Goal: Task Accomplishment & Management: Complete application form

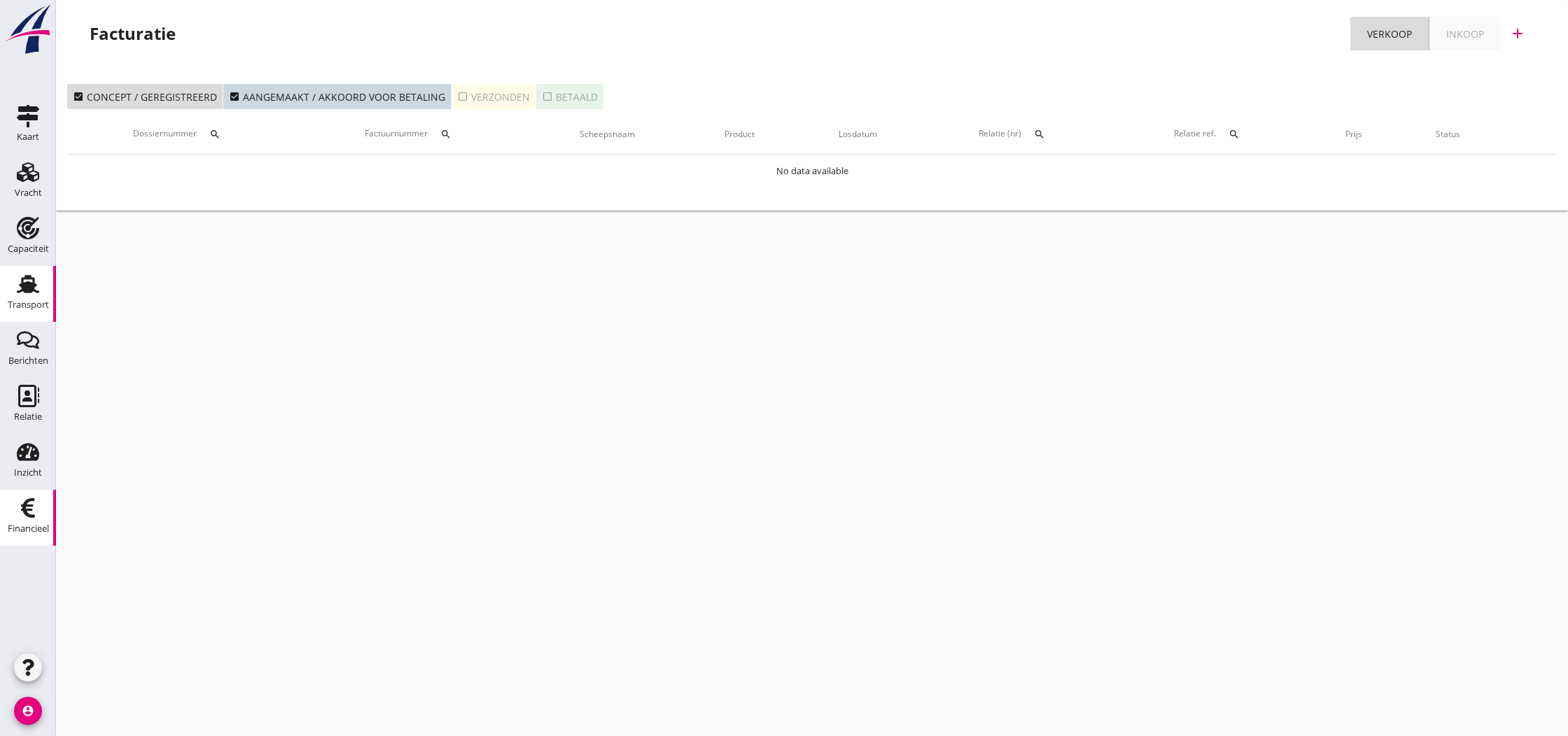
click at [21, 287] on use at bounding box center [28, 284] width 22 height 19
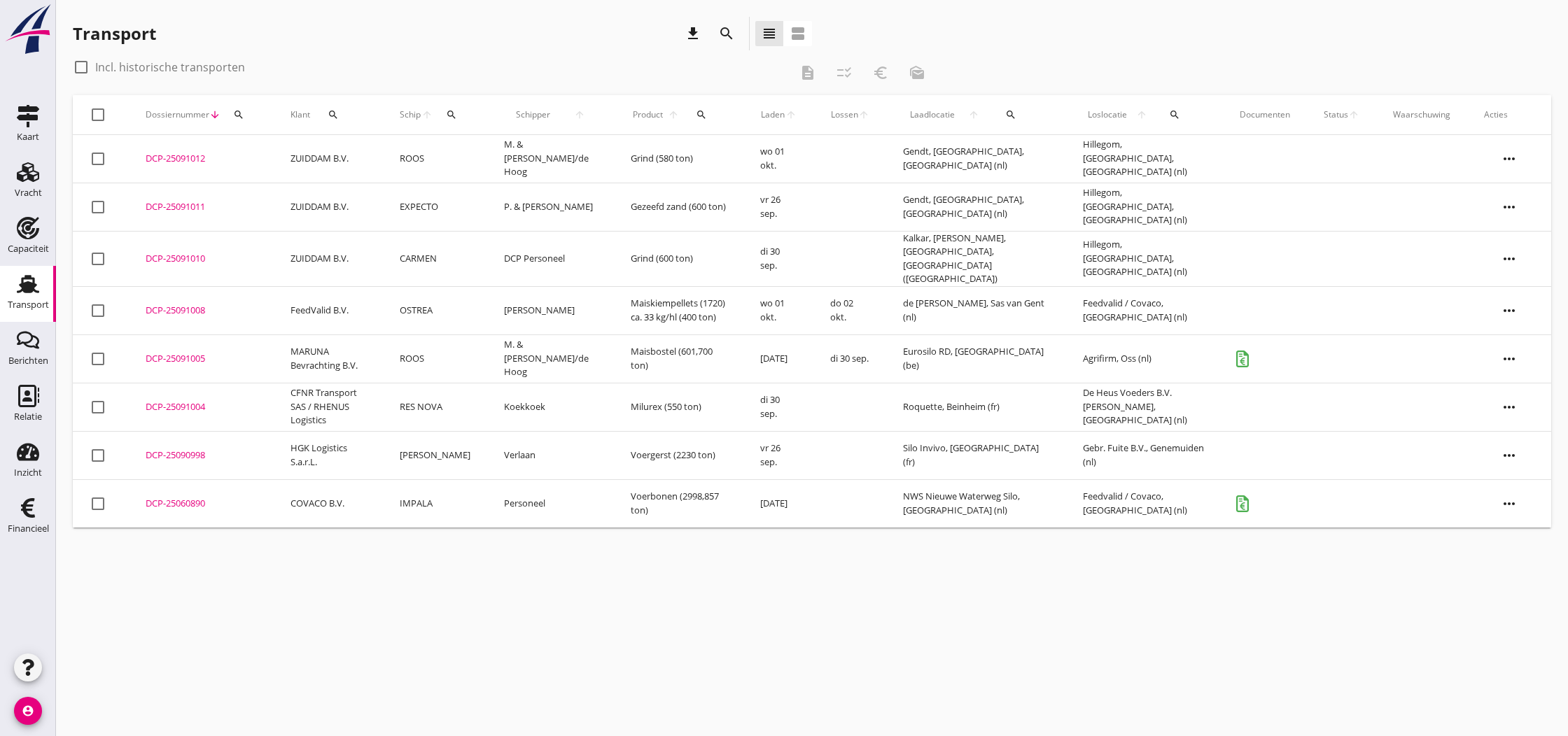
click at [166, 211] on div "DCP-25091011" at bounding box center [201, 207] width 111 height 14
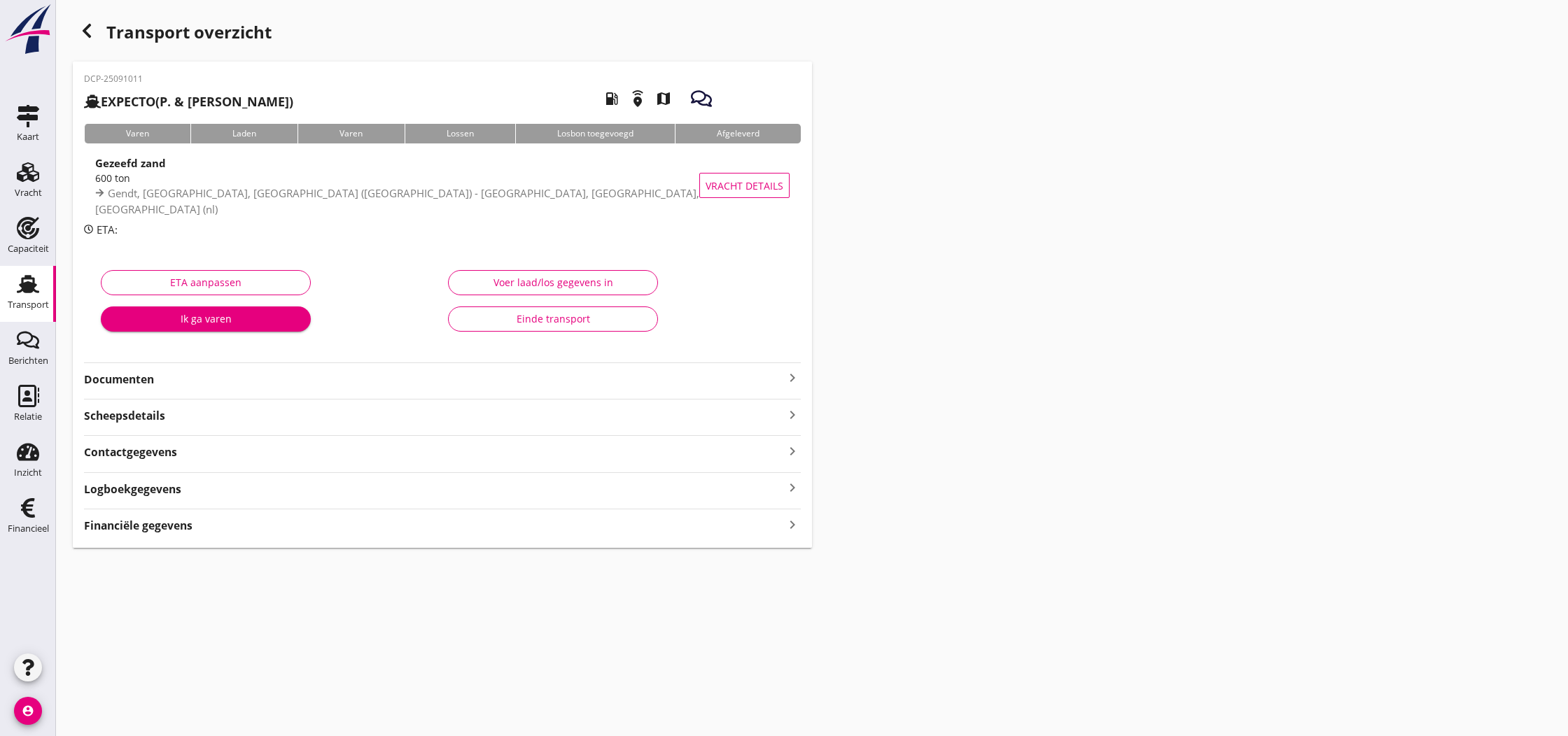
click at [787, 377] on icon "keyboard_arrow_right" at bounding box center [792, 378] width 17 height 17
click at [589, 278] on div "Voer laad/los gegevens in" at bounding box center [552, 283] width 186 height 15
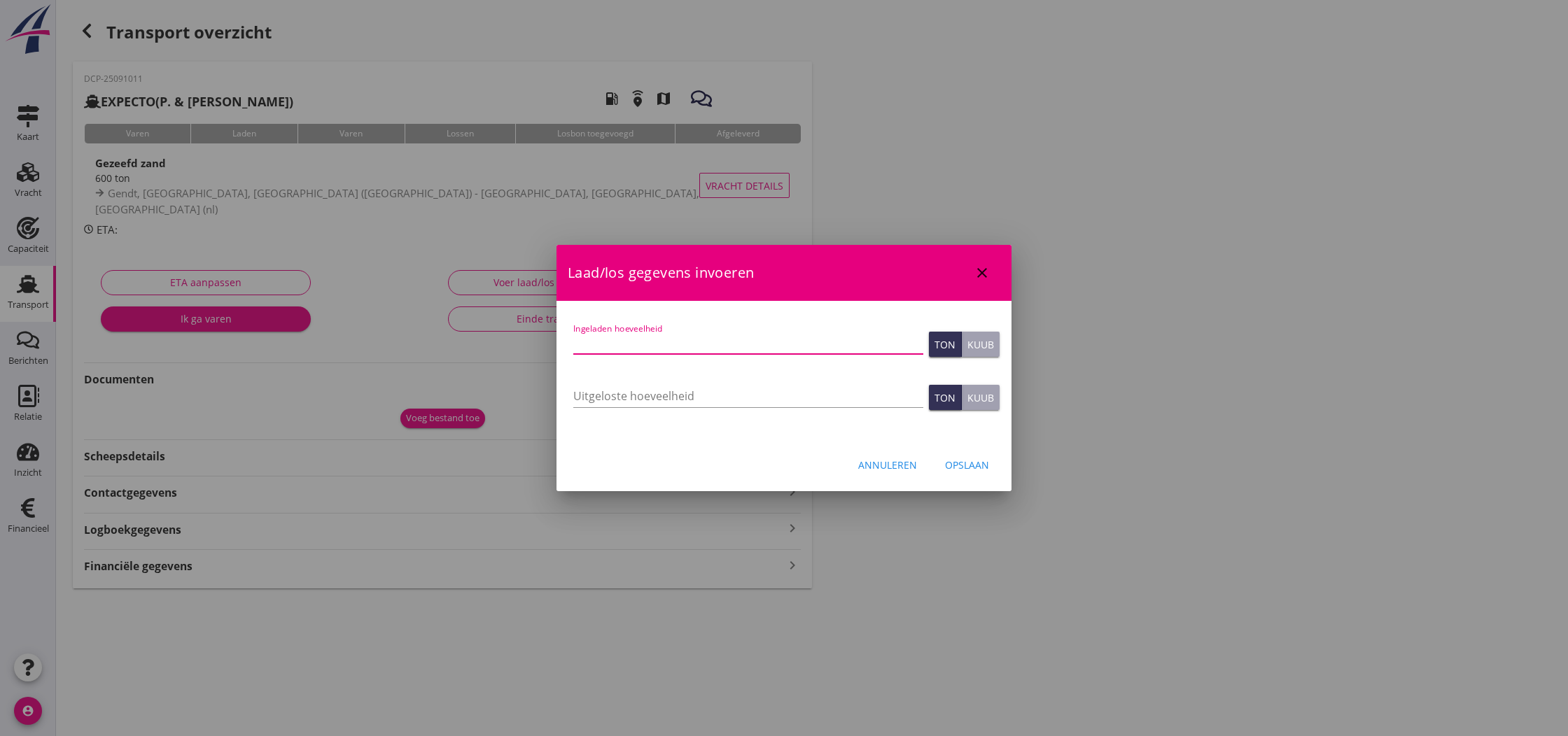
click at [619, 344] on input "Ingeladen hoeveelheid" at bounding box center [748, 343] width 350 height 22
type input "601"
click at [659, 396] on input "Uitgeloste hoeveelheid" at bounding box center [748, 396] width 350 height 22
type input "601"
click at [961, 465] on div "Opslaan" at bounding box center [967, 465] width 44 height 15
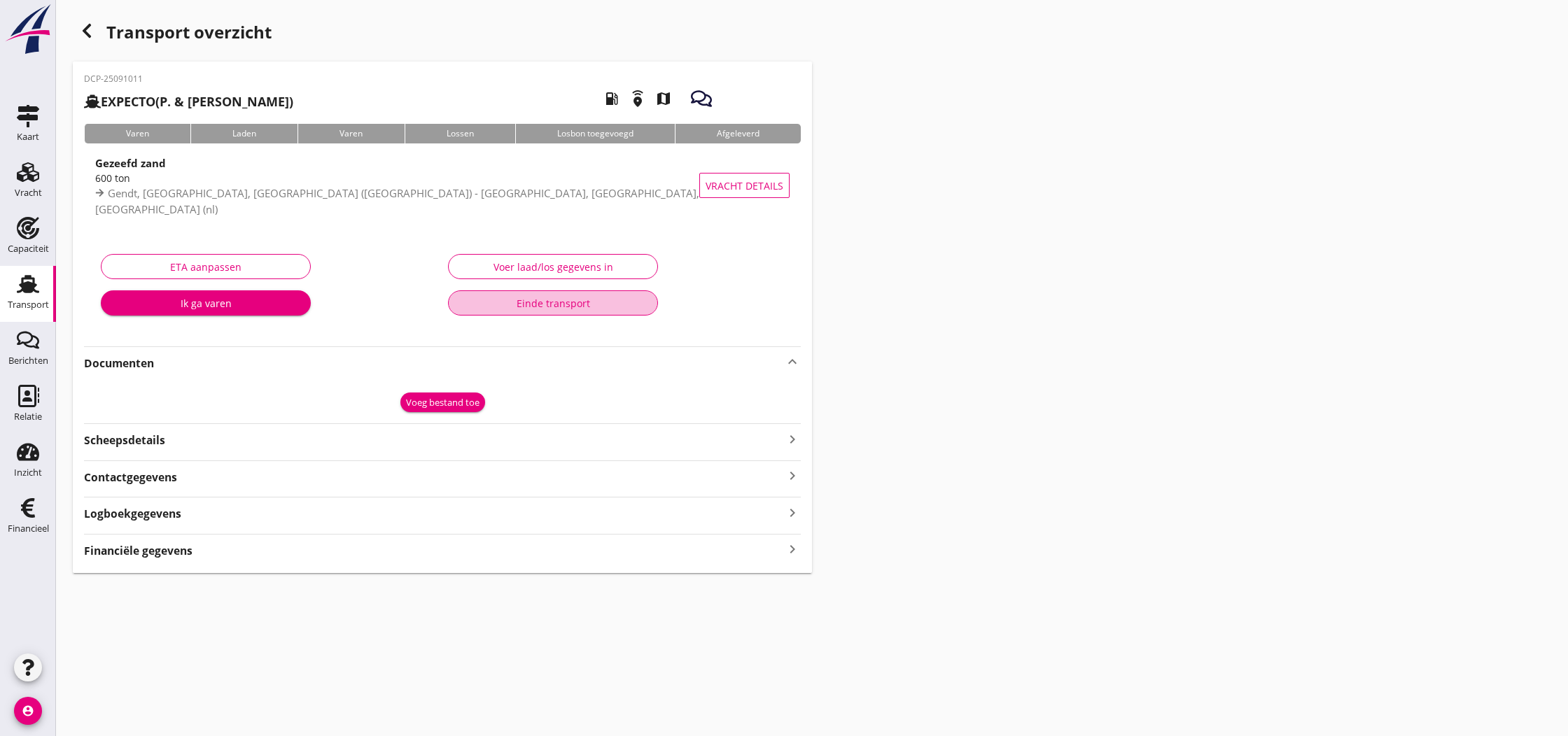
click at [532, 300] on div "Einde transport" at bounding box center [552, 303] width 186 height 15
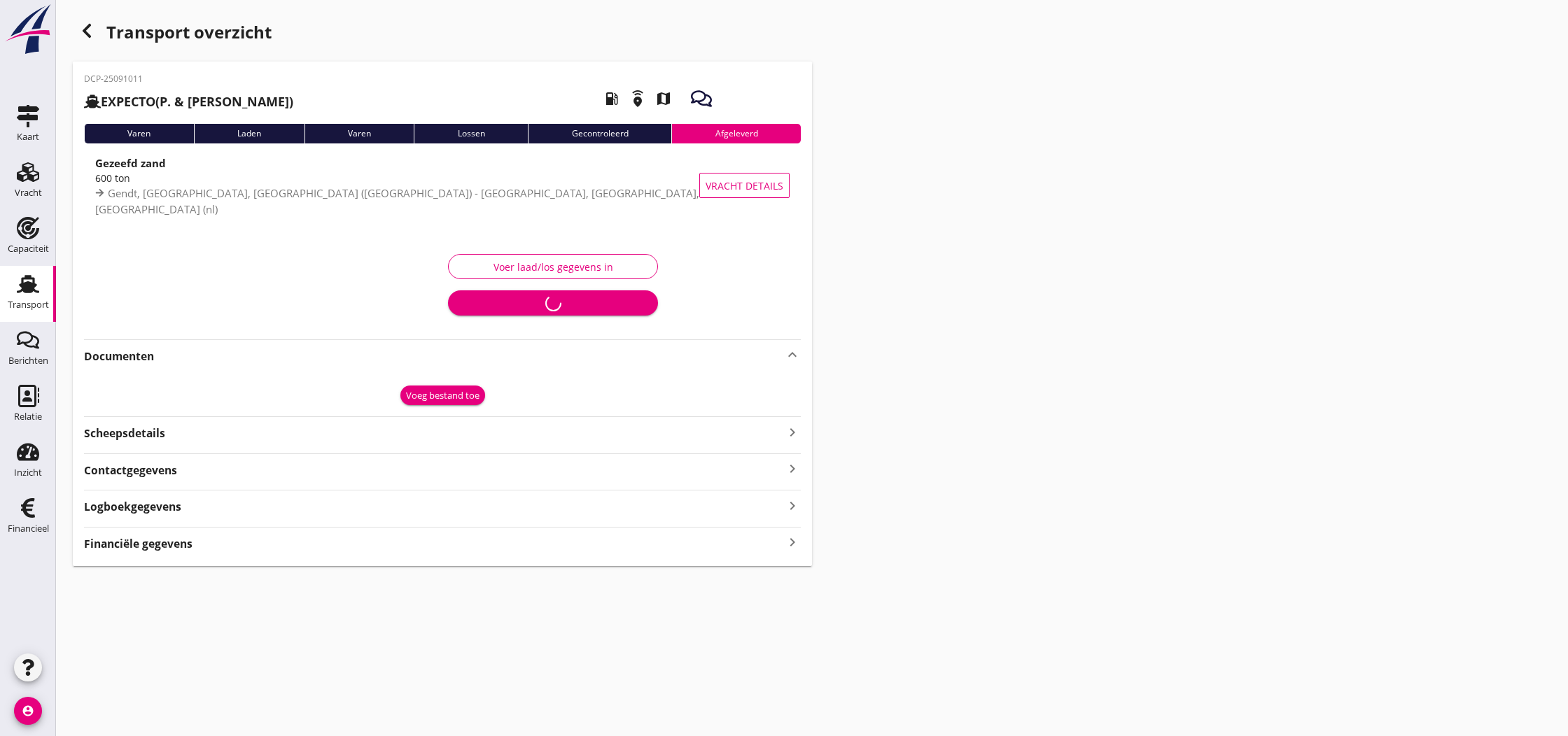
click at [543, 259] on button "Voer laad/los gegevens in" at bounding box center [552, 266] width 210 height 25
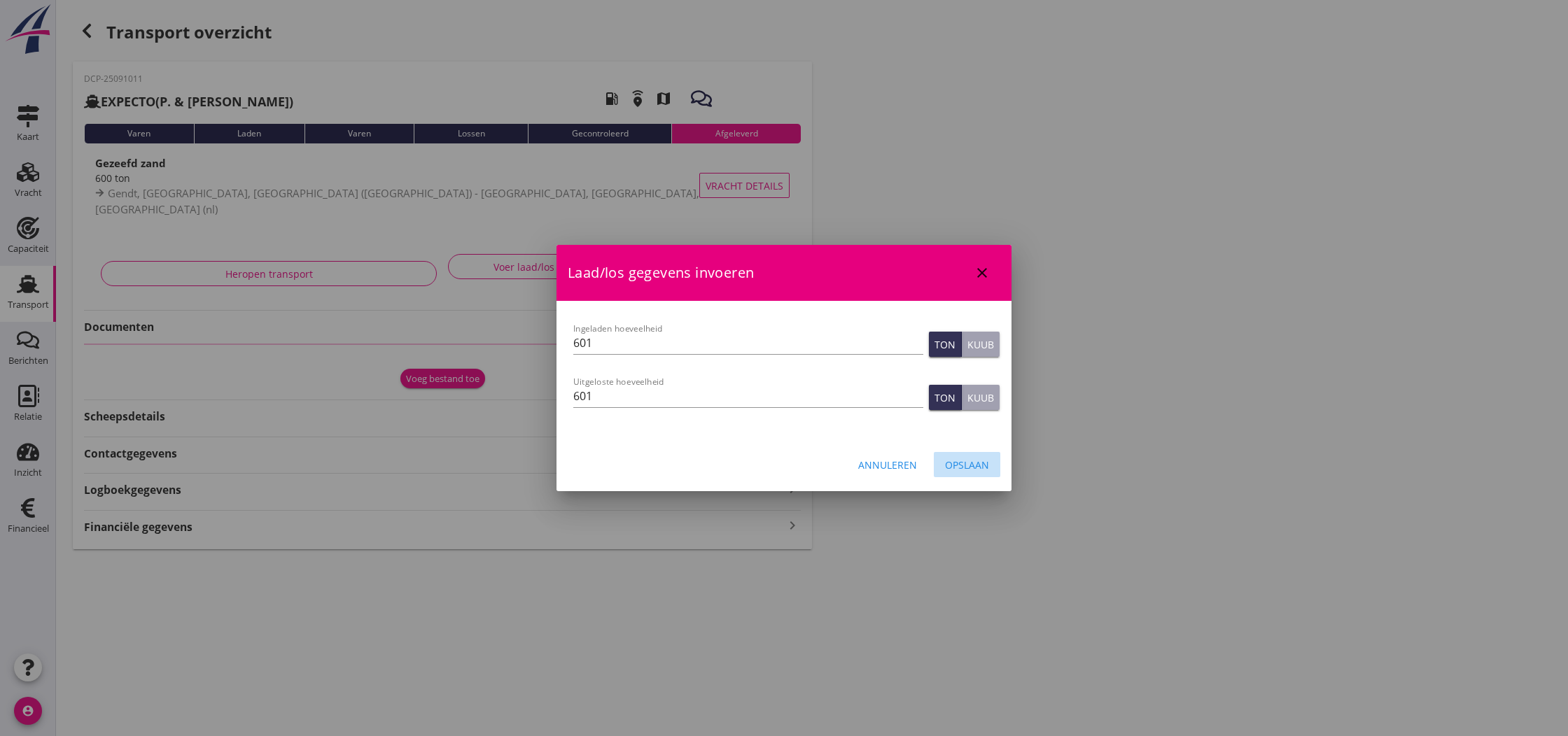
click at [961, 462] on div "Opslaan" at bounding box center [967, 465] width 44 height 15
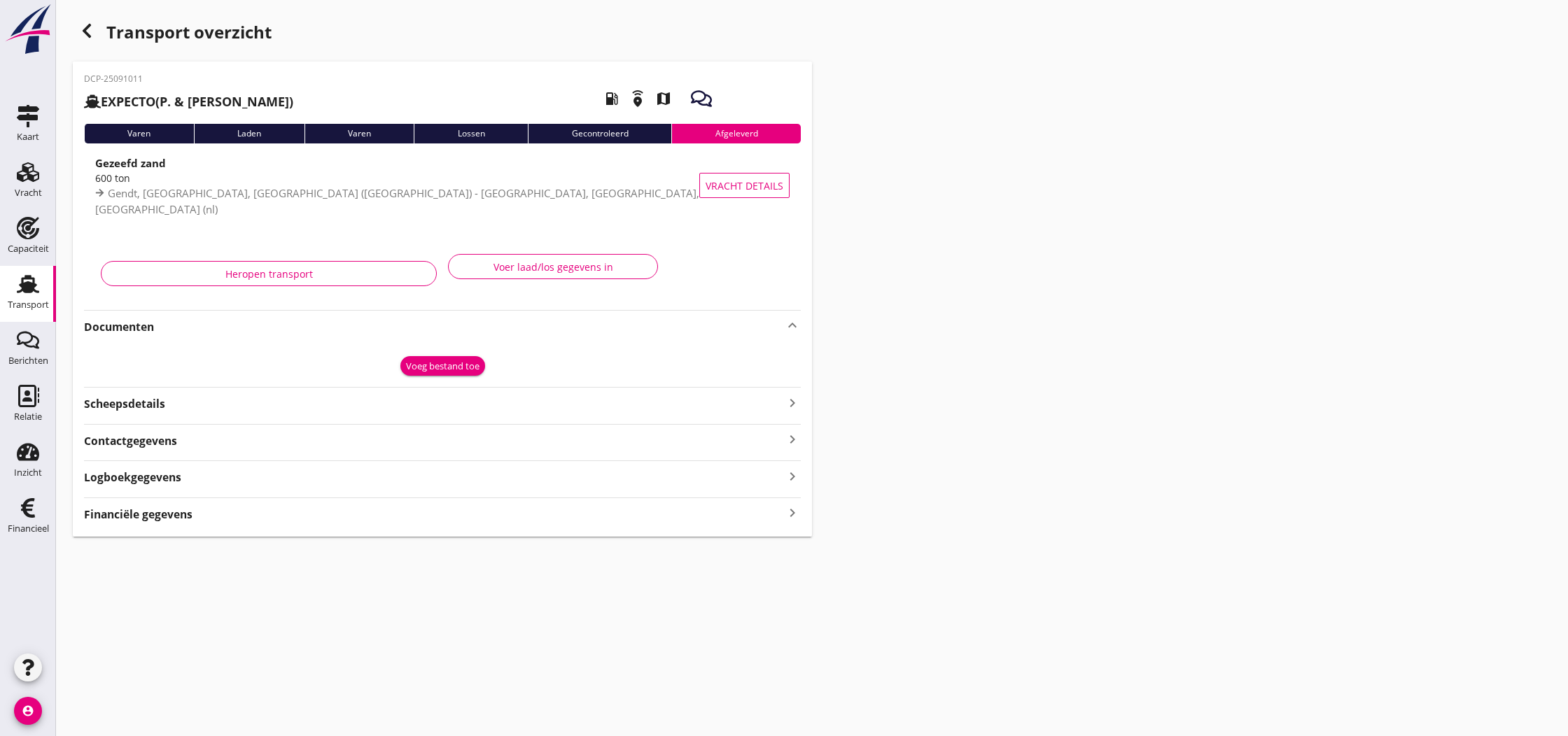
click at [134, 528] on div "DCP-25091011 EXPECTO (P. & [PERSON_NAME]) local_gas_station emergency_share map…" at bounding box center [442, 299] width 739 height 475
click at [140, 516] on strong "Financiële gegevens" at bounding box center [138, 515] width 108 height 16
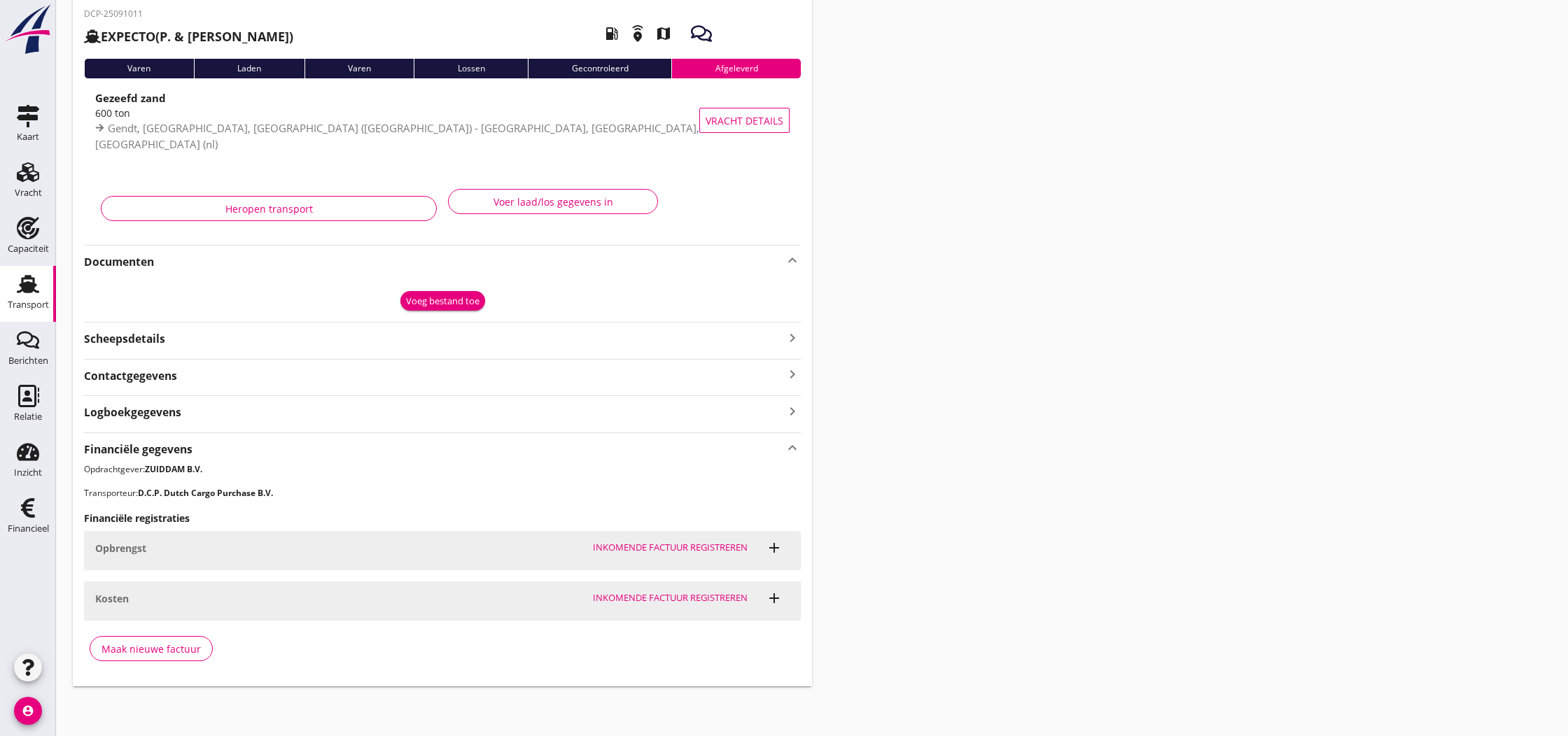
scroll to position [65, 0]
click at [171, 646] on div "Maak nieuwe factuur" at bounding box center [151, 649] width 99 height 15
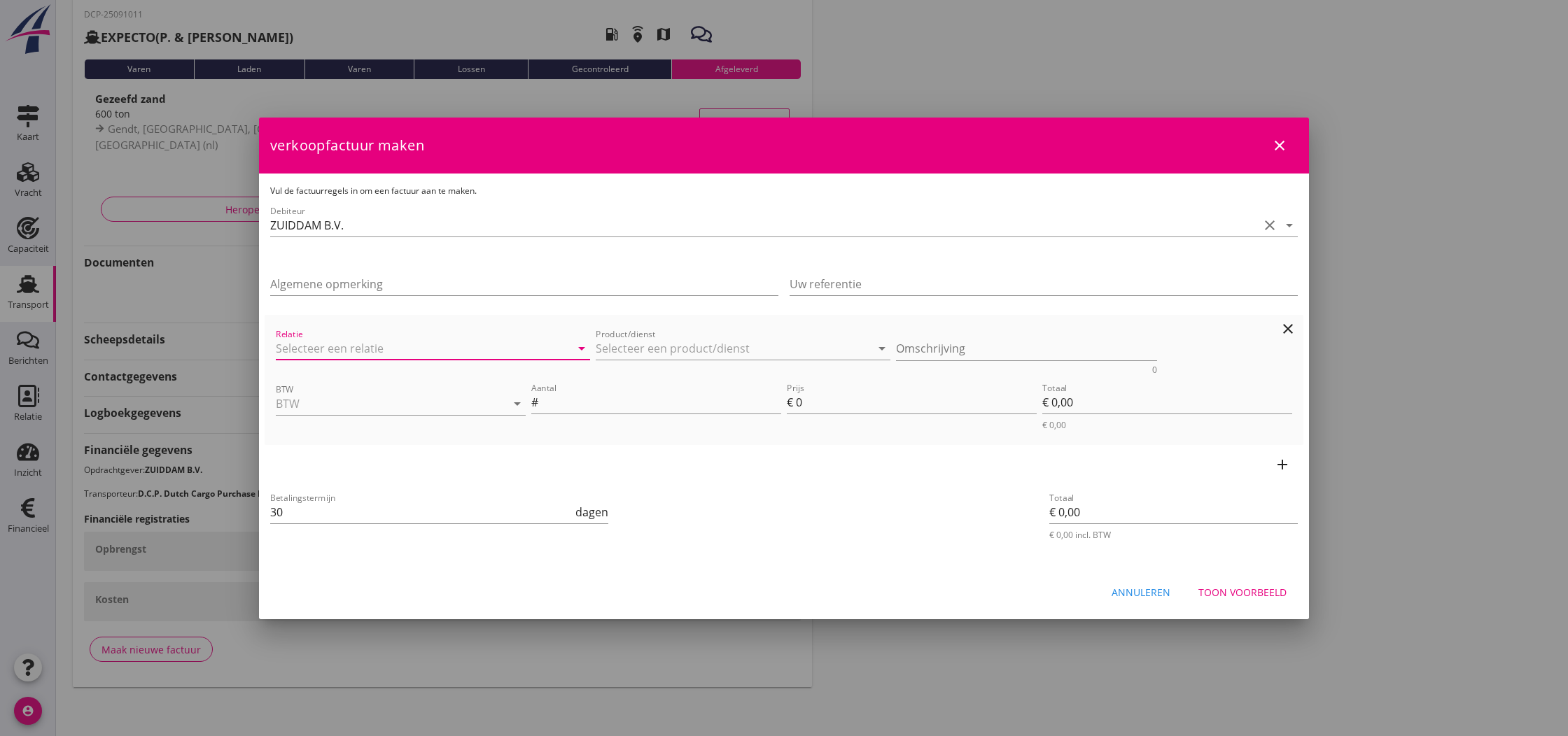
click at [405, 339] on input "Relatie" at bounding box center [413, 348] width 275 height 22
click at [687, 347] on input "Product/dienst" at bounding box center [733, 348] width 275 height 22
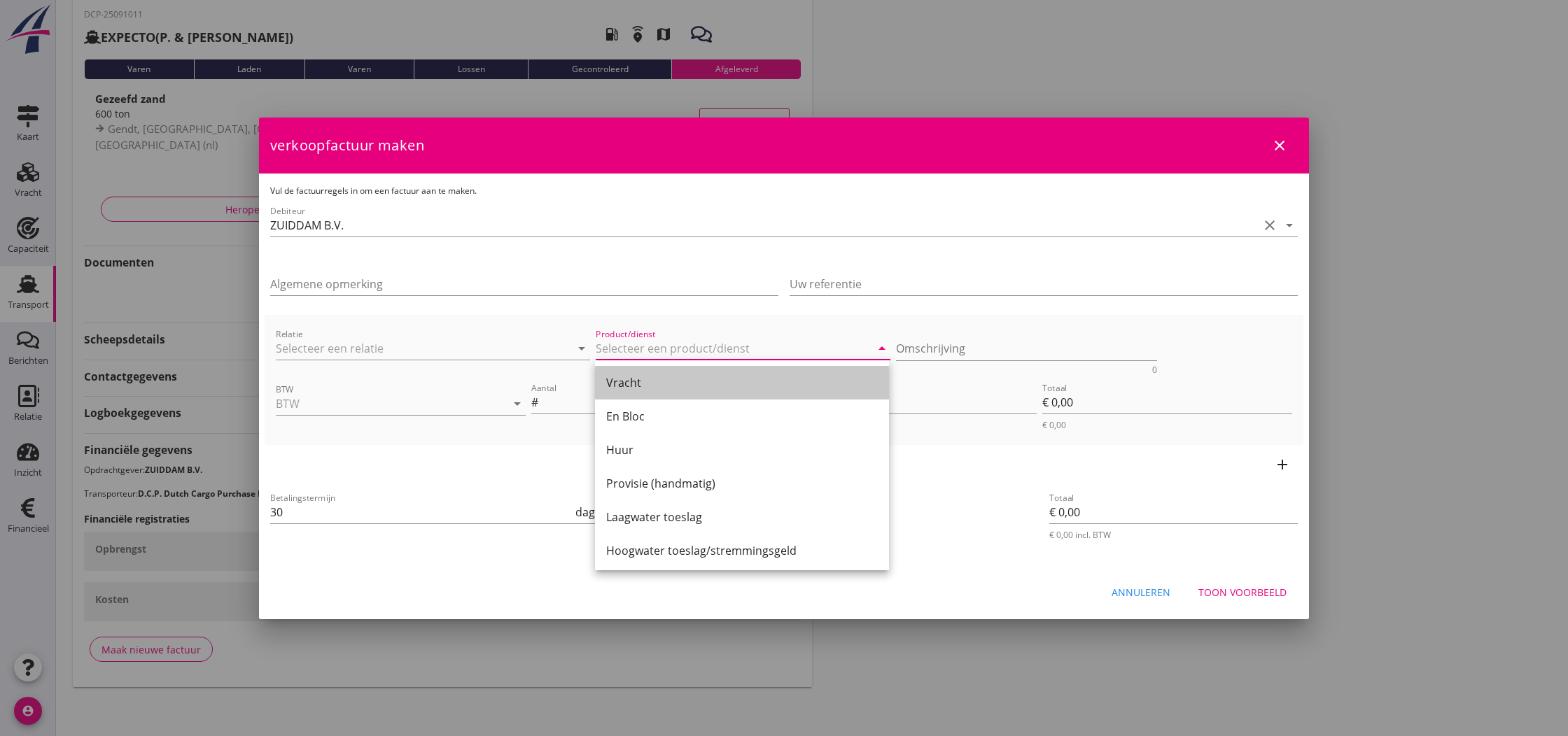
drag, startPoint x: 633, startPoint y: 386, endPoint x: 646, endPoint y: 385, distance: 13.0
click at [633, 386] on div "Vracht" at bounding box center [742, 382] width 272 height 17
type input "Vracht"
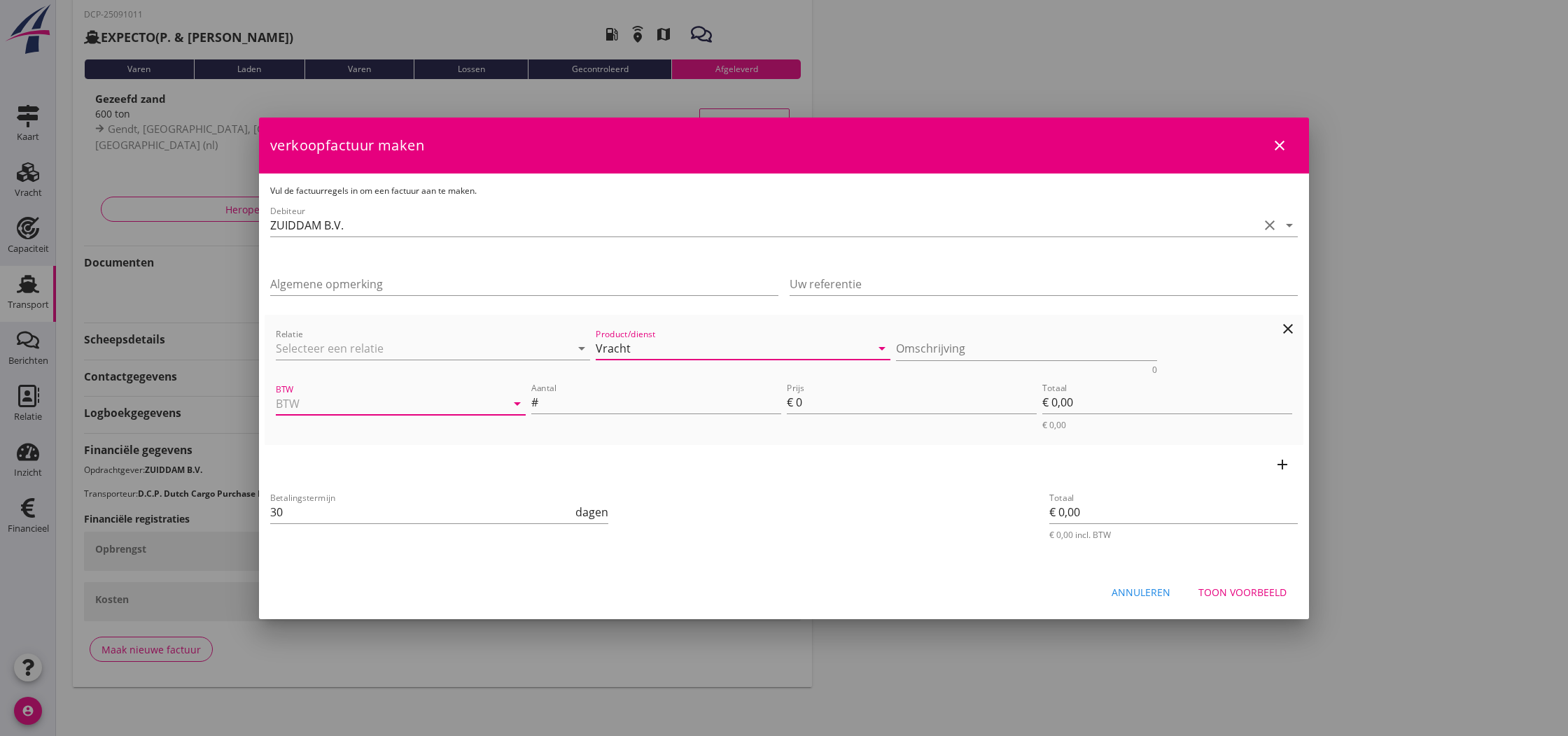
click at [434, 396] on input "BTW" at bounding box center [381, 404] width 211 height 22
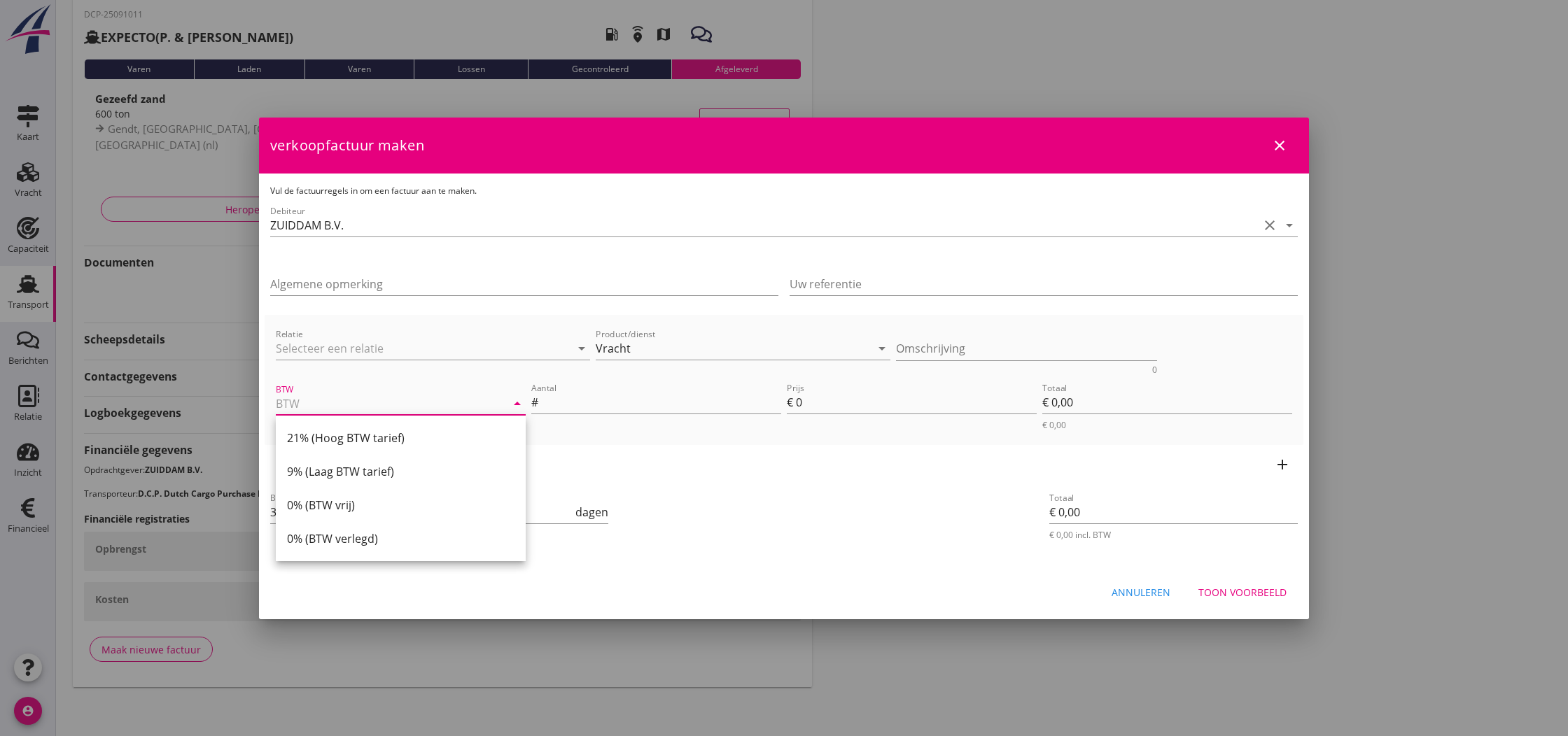
drag, startPoint x: 379, startPoint y: 434, endPoint x: 393, endPoint y: 431, distance: 14.3
click at [379, 434] on div "21% (Hoog BTW tarief)" at bounding box center [401, 438] width 227 height 17
type input "21% (Hoog BTW tarief)"
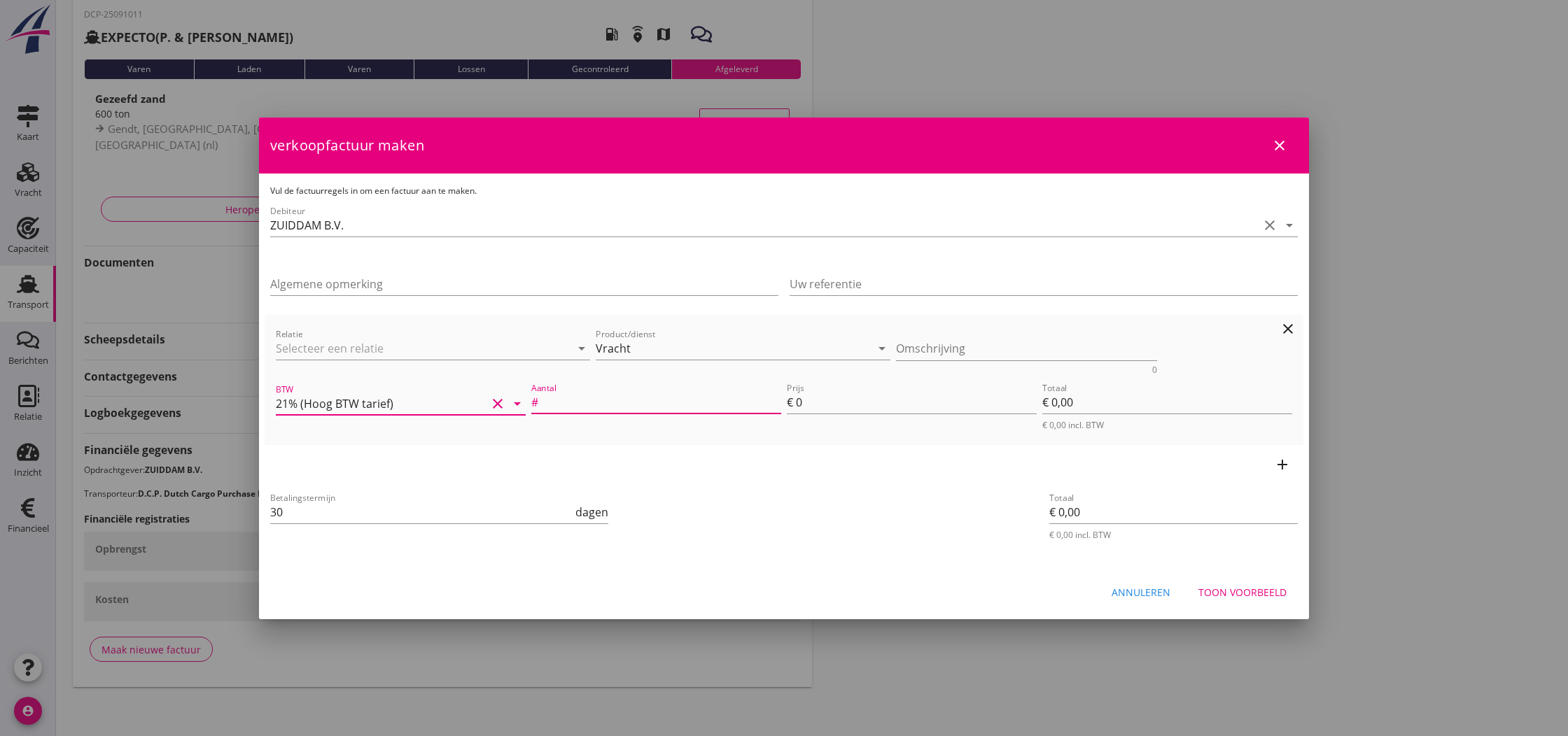
click at [636, 402] on input "Aantal" at bounding box center [661, 402] width 240 height 22
type input "601"
drag, startPoint x: 796, startPoint y: 404, endPoint x: 809, endPoint y: 407, distance: 13.3
click at [807, 406] on input "0" at bounding box center [916, 402] width 241 height 22
type input "4"
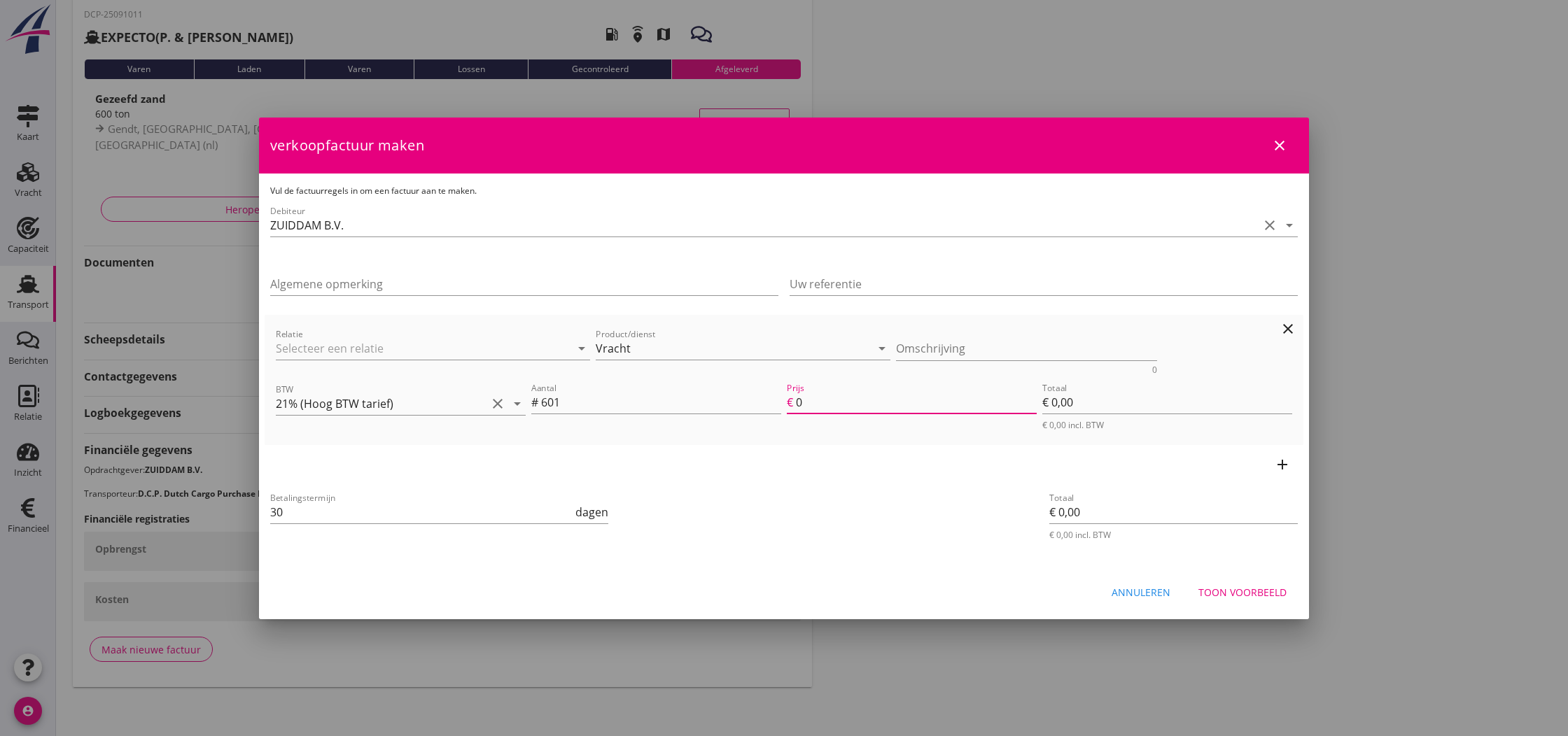
type input "€ 2.404,00"
type input "4.5"
type input "€ 2.704,50"
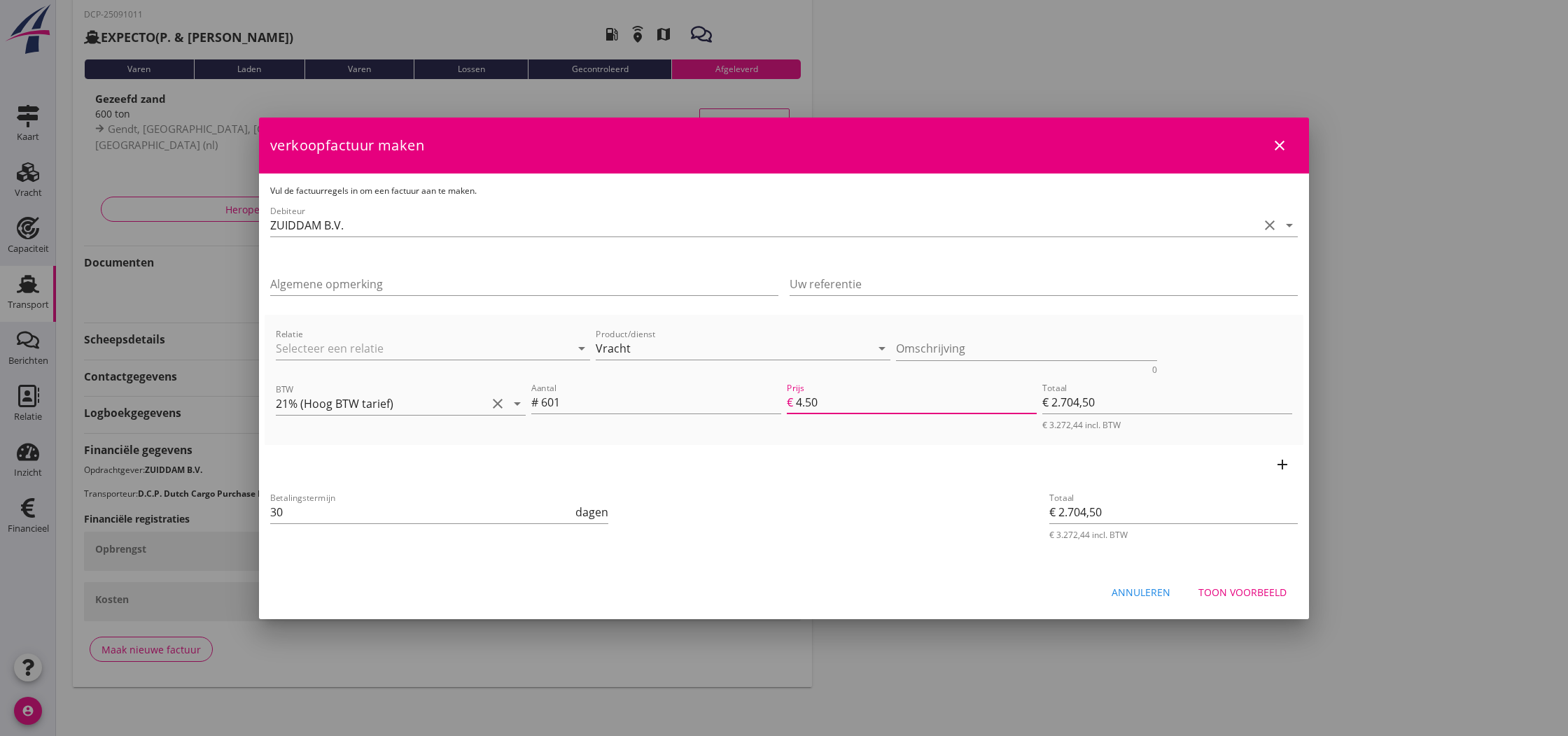
type input "4.50"
drag, startPoint x: 883, startPoint y: 482, endPoint x: 1210, endPoint y: 537, distance: 331.6
click at [884, 482] on div "add" at bounding box center [783, 464] width 1039 height 39
click at [1258, 591] on div "Toon voorbeeld" at bounding box center [1242, 592] width 88 height 15
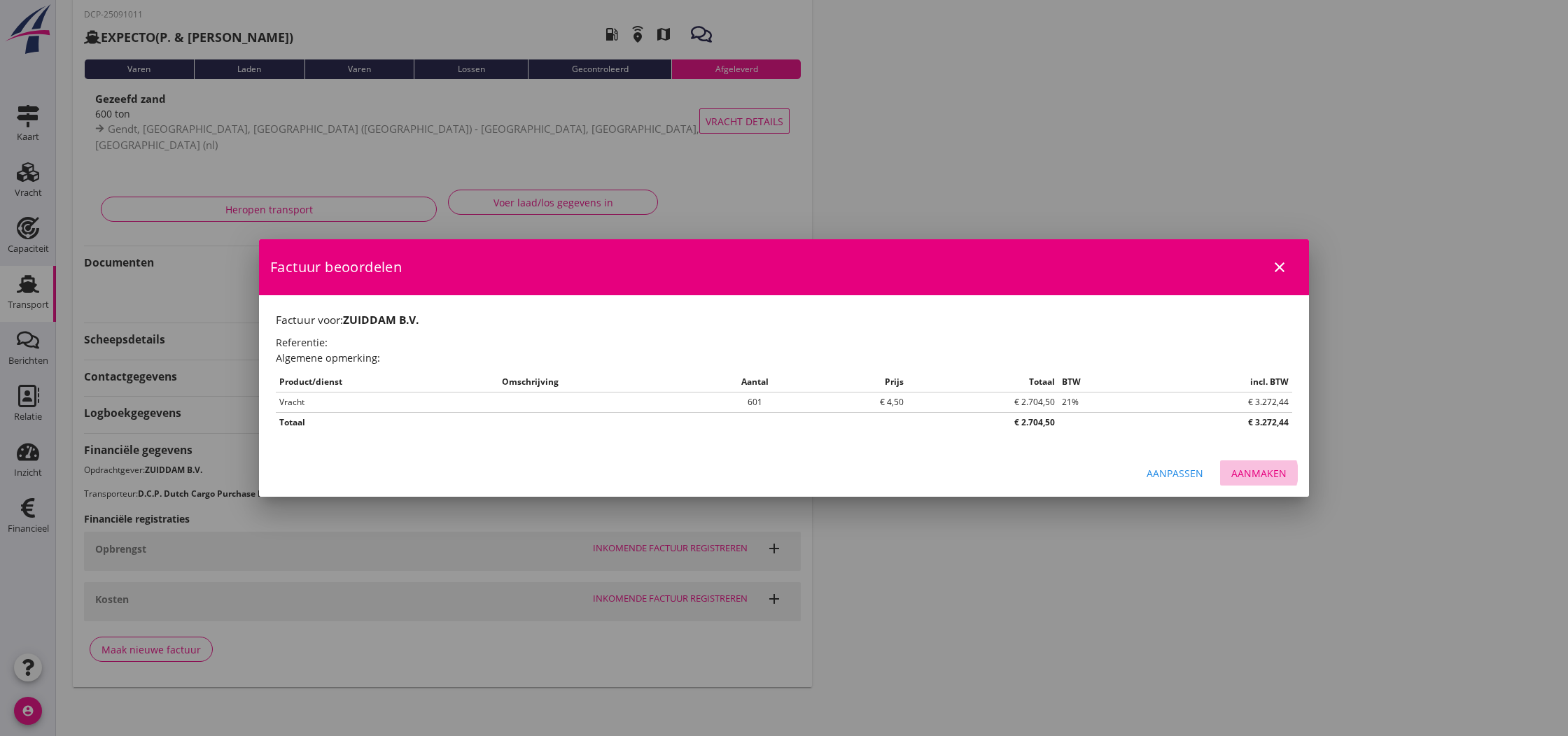
click at [1262, 470] on div "Aanmaken" at bounding box center [1258, 473] width 55 height 15
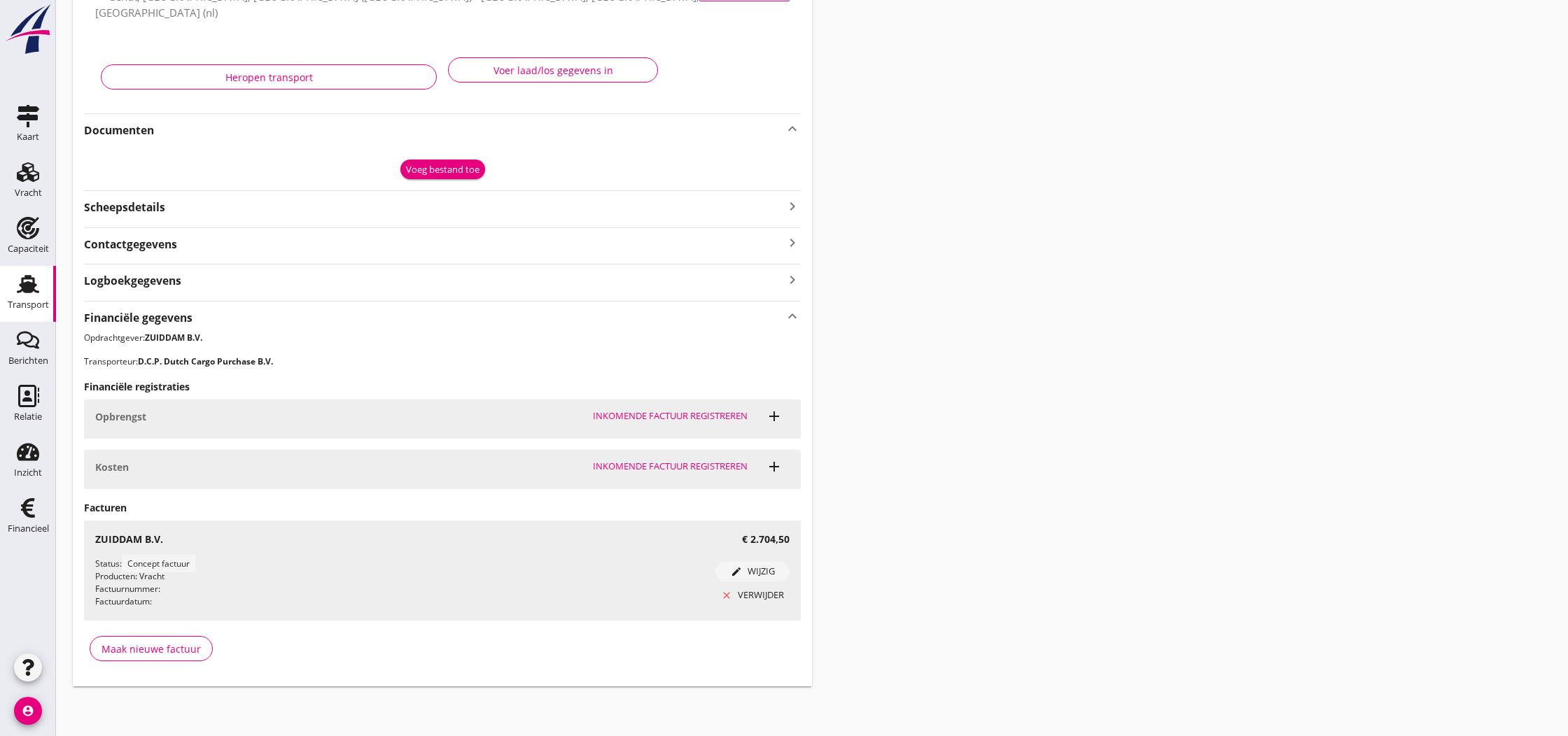
scroll to position [196, 0]
click at [25, 505] on use at bounding box center [27, 507] width 14 height 19
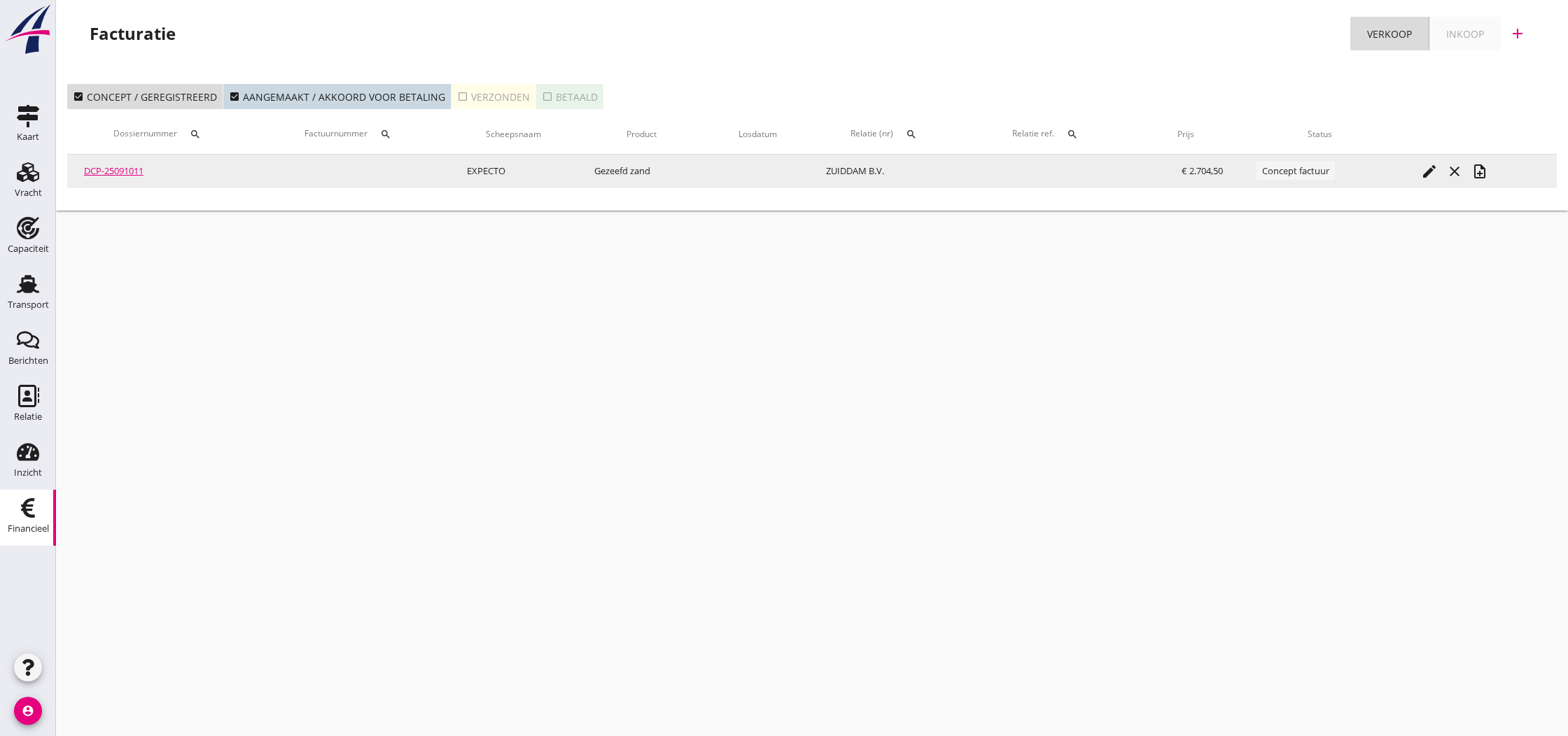
click at [1481, 174] on icon "note_add" at bounding box center [1480, 171] width 17 height 17
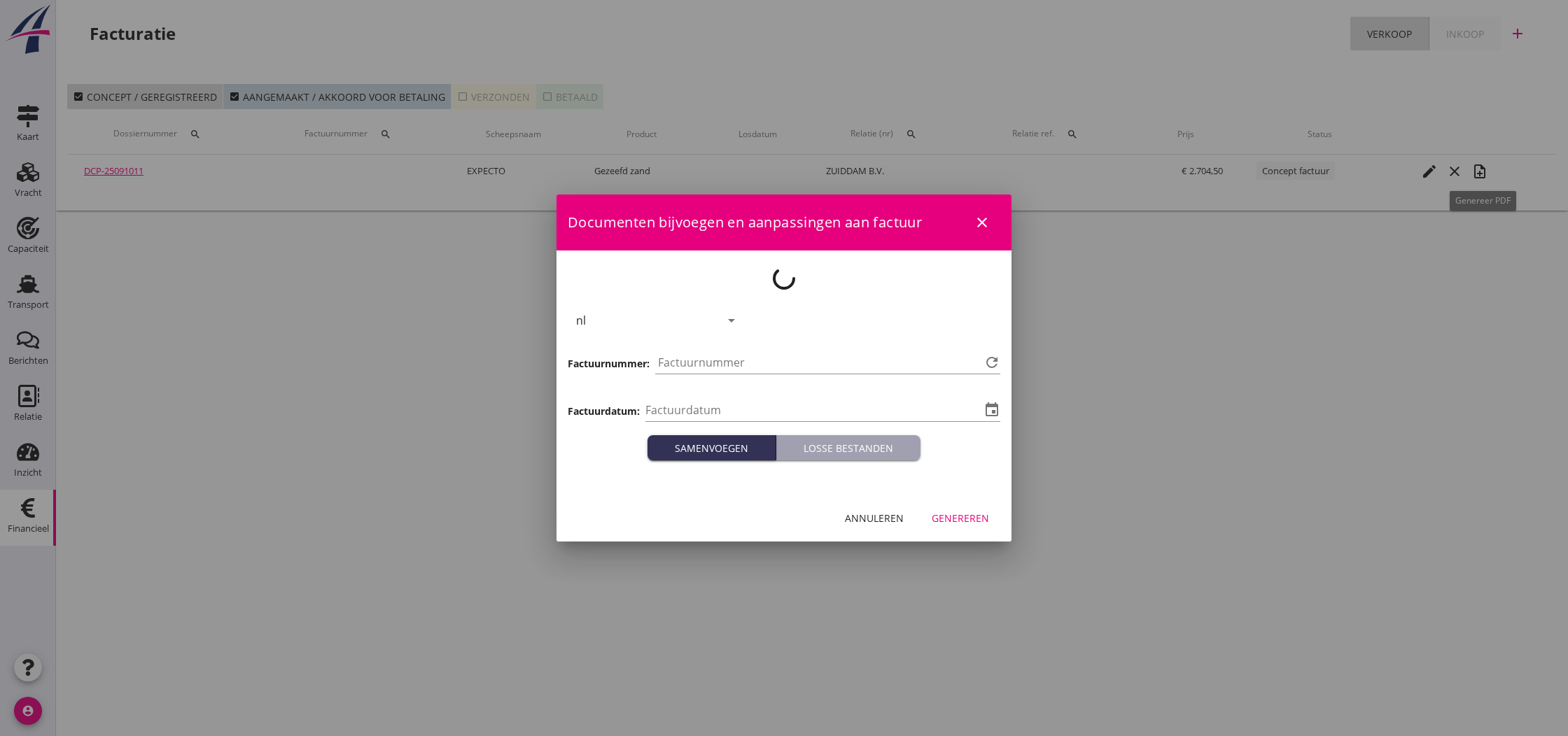
type input "[DATE]"
type input "811"
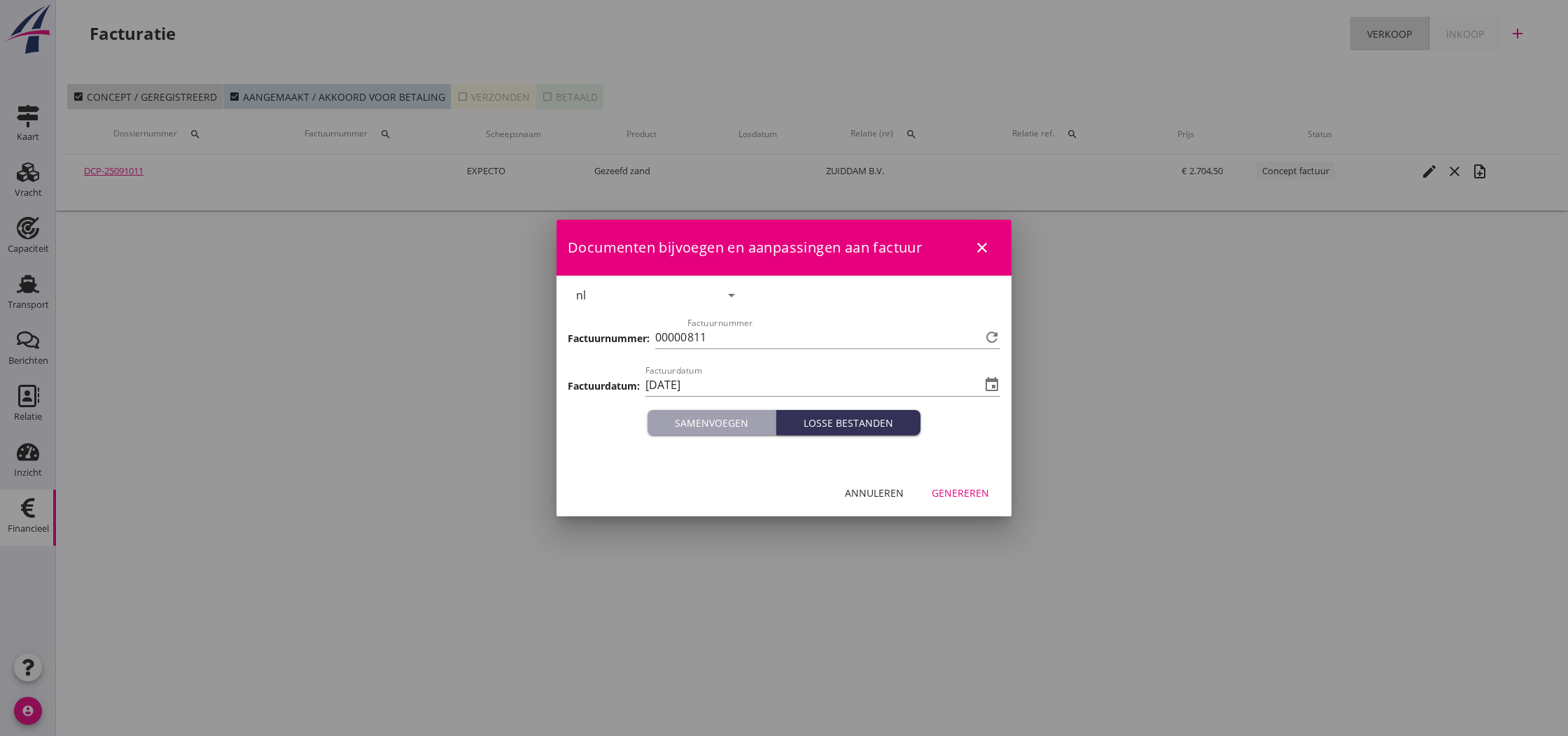
drag, startPoint x: 958, startPoint y: 495, endPoint x: 966, endPoint y: 495, distance: 8.0
click at [965, 494] on div "Genereren" at bounding box center [960, 493] width 57 height 15
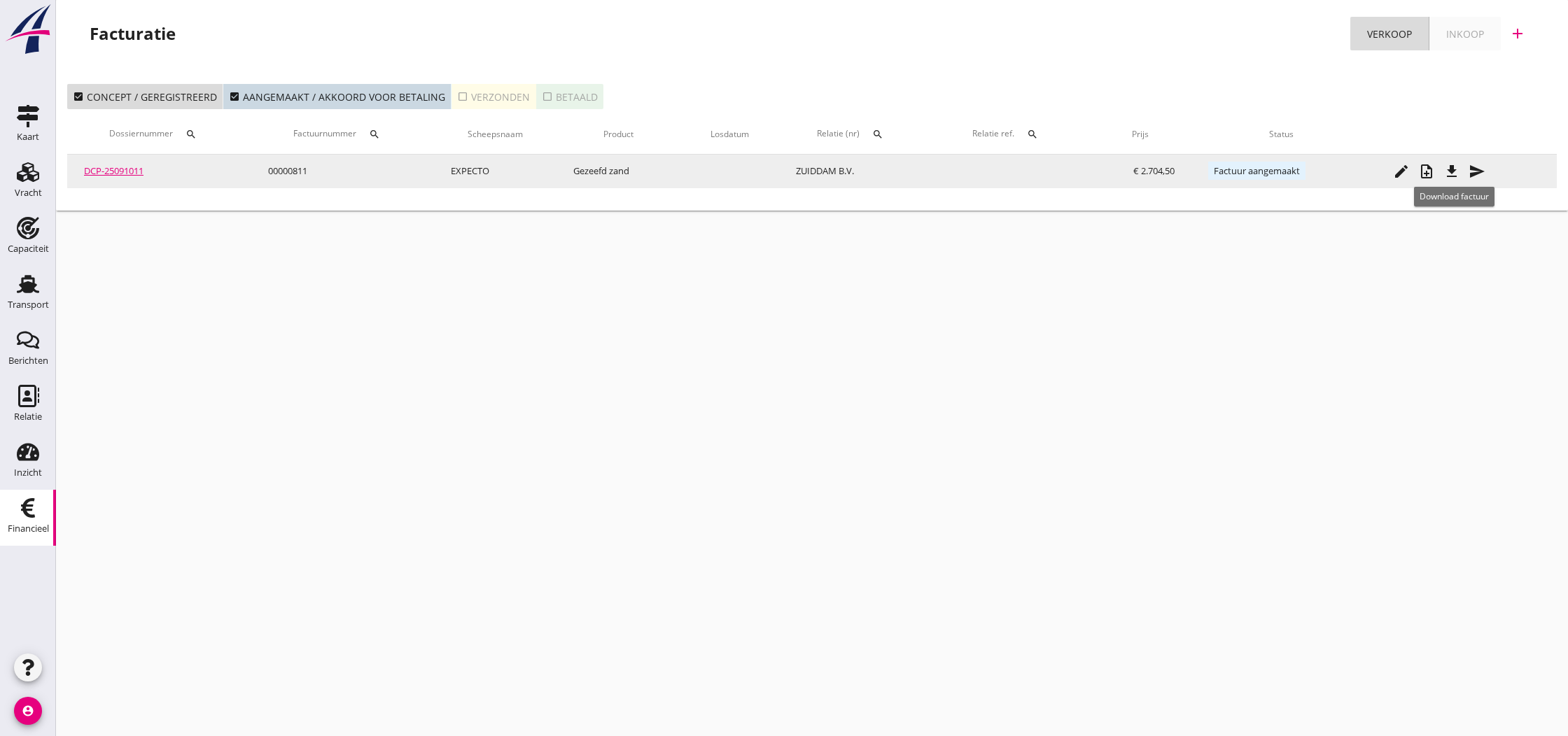
click at [1454, 175] on icon "file_download" at bounding box center [1451, 171] width 17 height 17
click at [1479, 171] on icon "send" at bounding box center [1477, 171] width 17 height 17
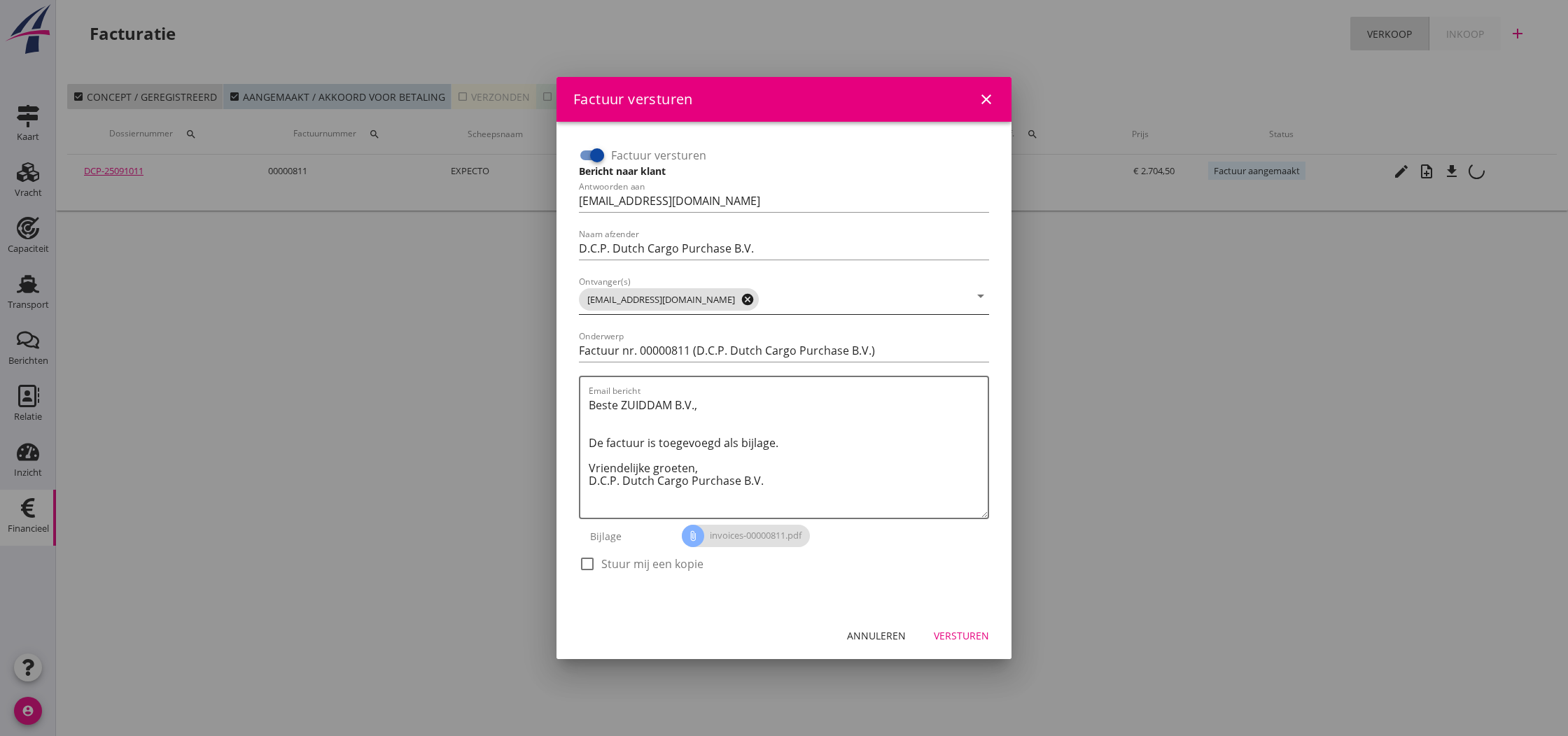
click at [740, 299] on icon "cancel" at bounding box center [747, 299] width 14 height 14
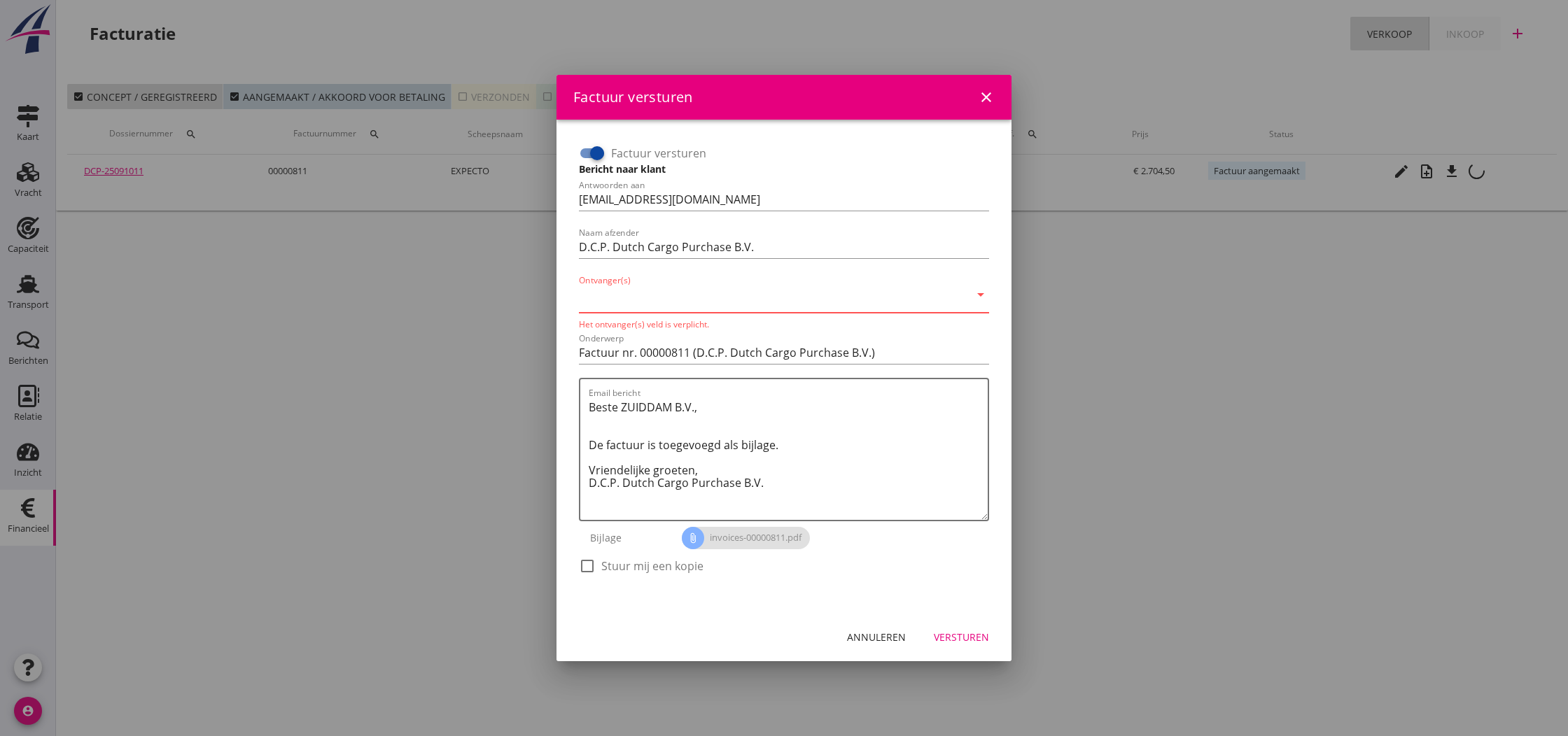
click at [715, 299] on input "Ontvanger(s)" at bounding box center [774, 298] width 391 height 22
type input "[EMAIL_ADDRESS][DOMAIN_NAME]"
click at [737, 469] on textarea "Beste ZUIDDAM B.V., De factuur is toegevoegd als bijlage. Vriendelijke groeten,…" at bounding box center [788, 458] width 399 height 124
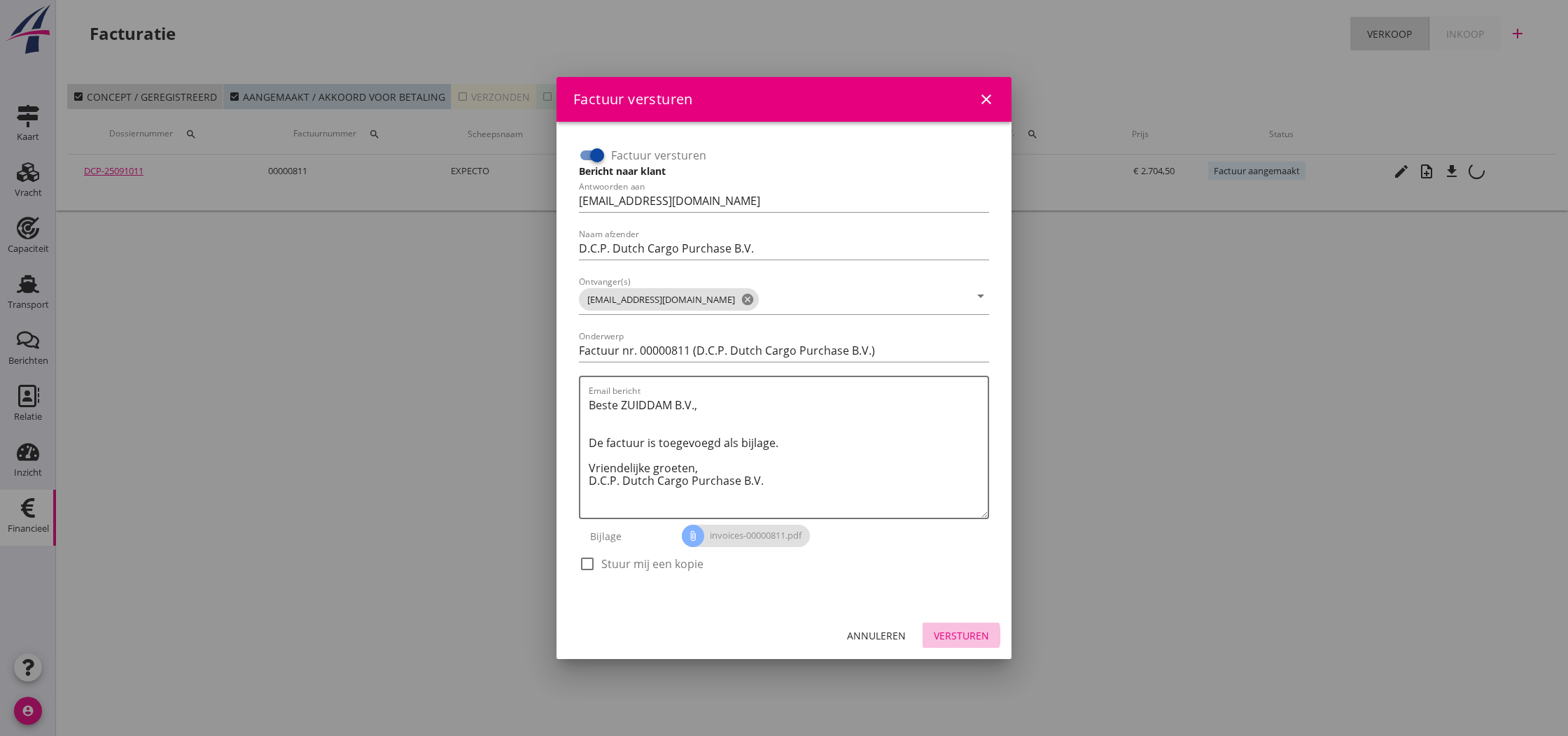
click at [964, 634] on div "Versturen" at bounding box center [961, 636] width 55 height 15
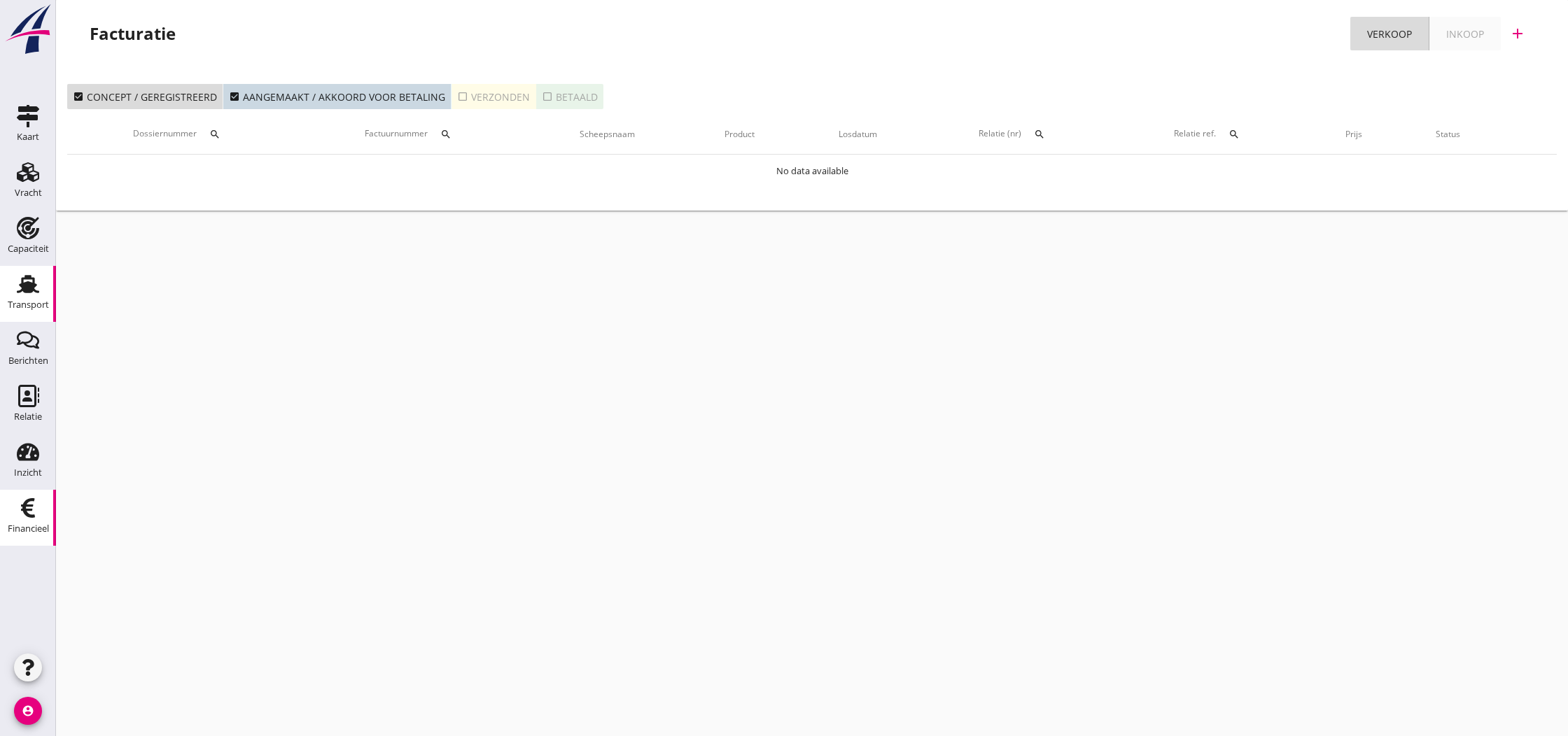
click at [27, 283] on use at bounding box center [28, 284] width 22 height 19
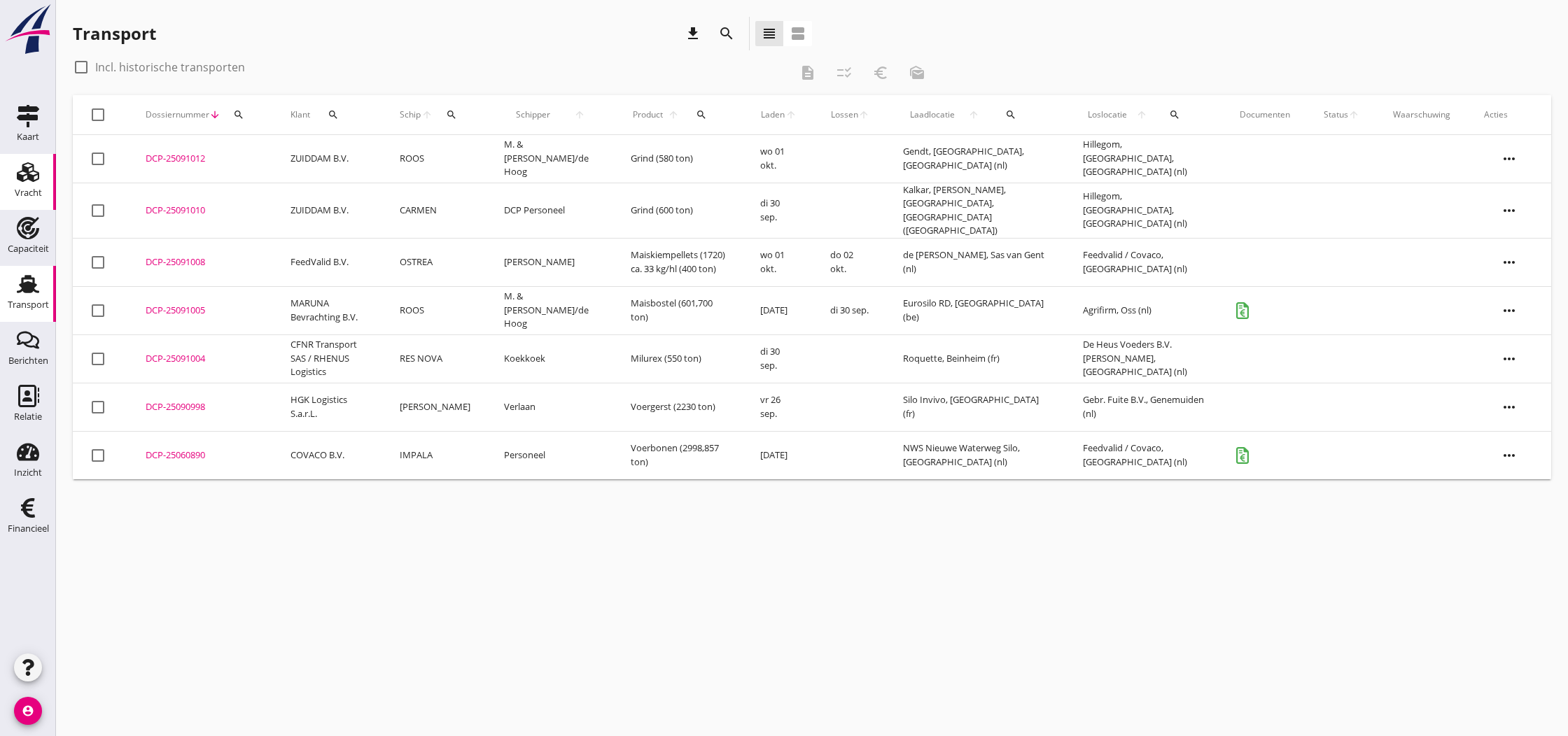
click at [27, 177] on use at bounding box center [28, 172] width 22 height 19
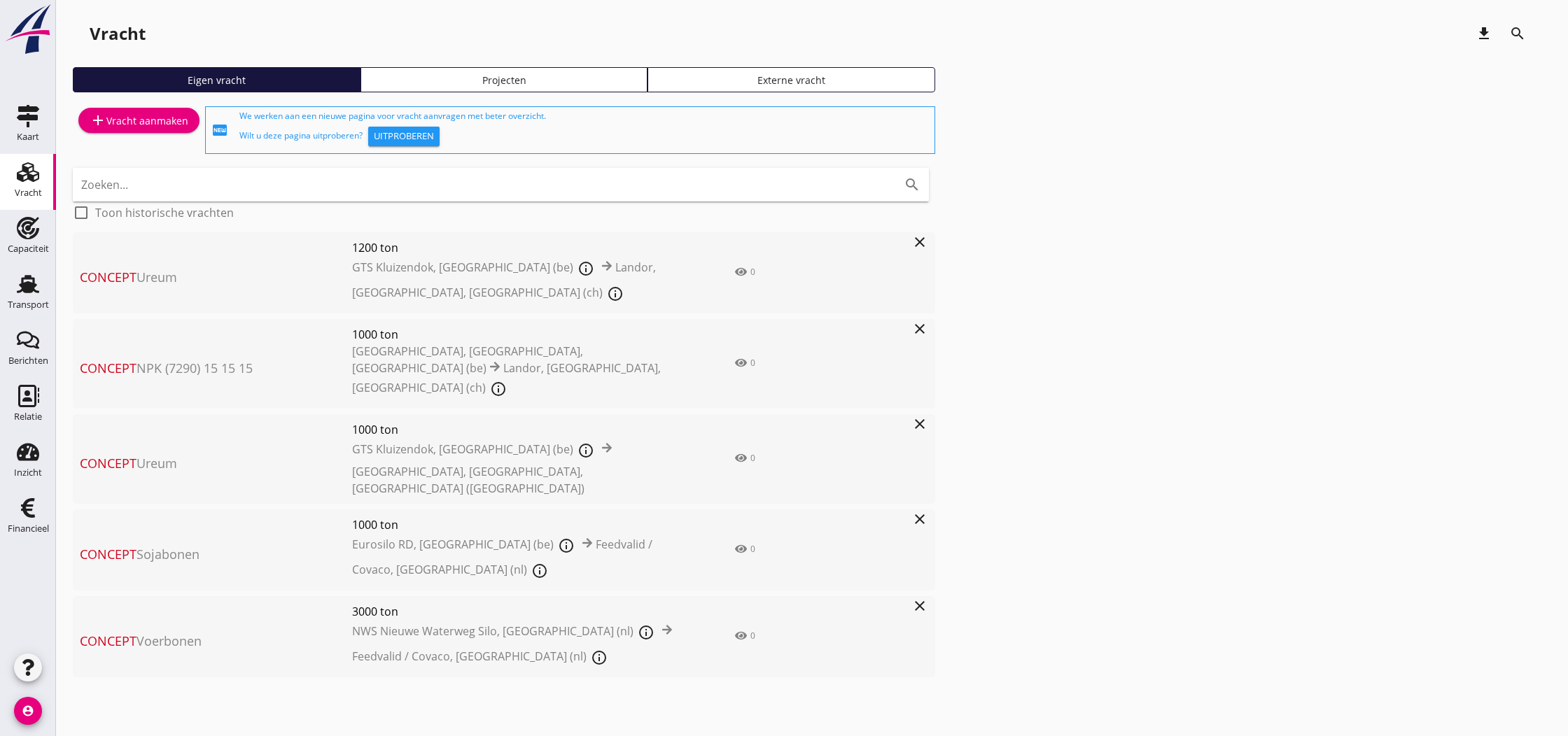
click at [377, 536] on span "Eurosilo RD, [GEOGRAPHIC_DATA] (be)" at bounding box center [453, 544] width 202 height 16
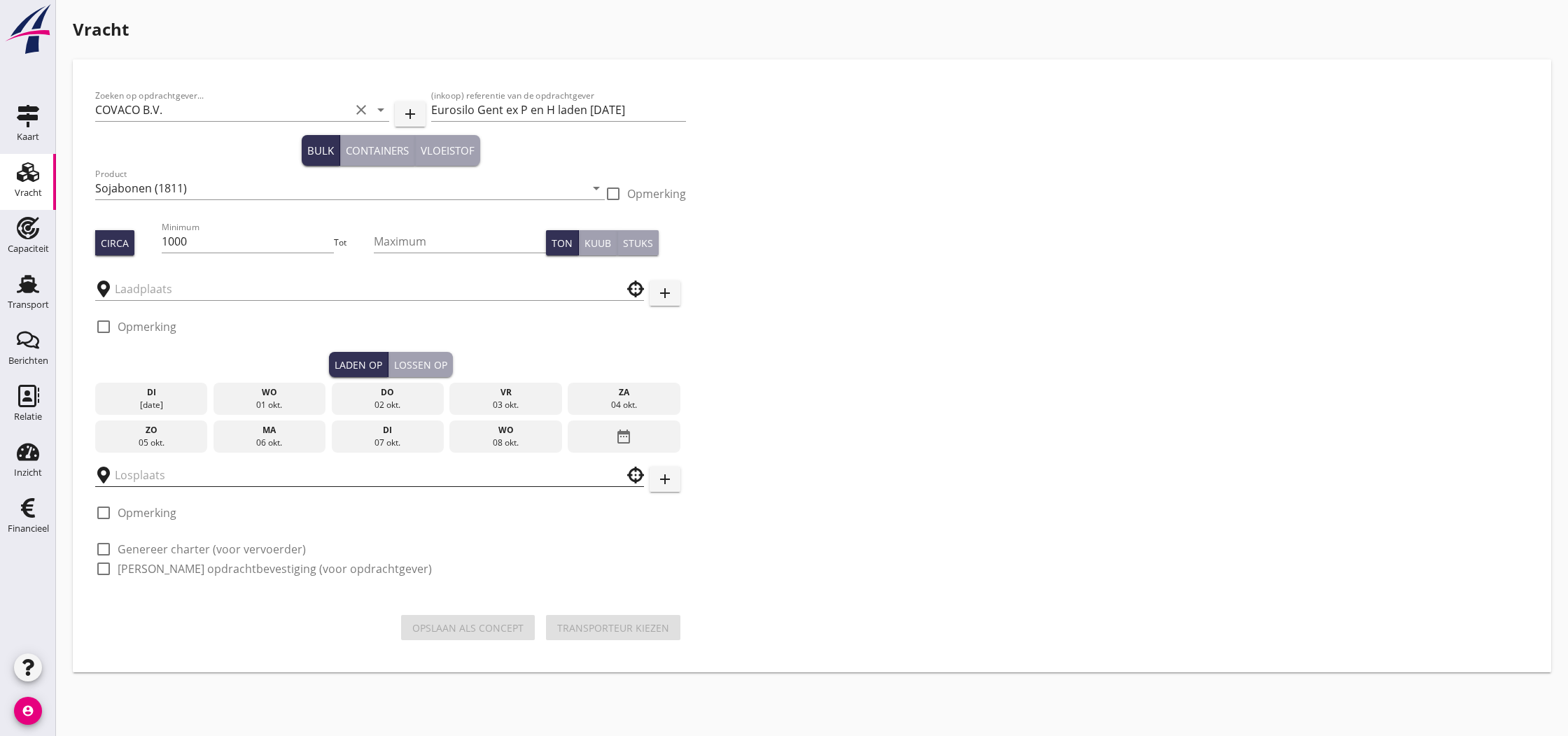
type input "Feedvalid / Covaco"
type input "Eurosilo RD"
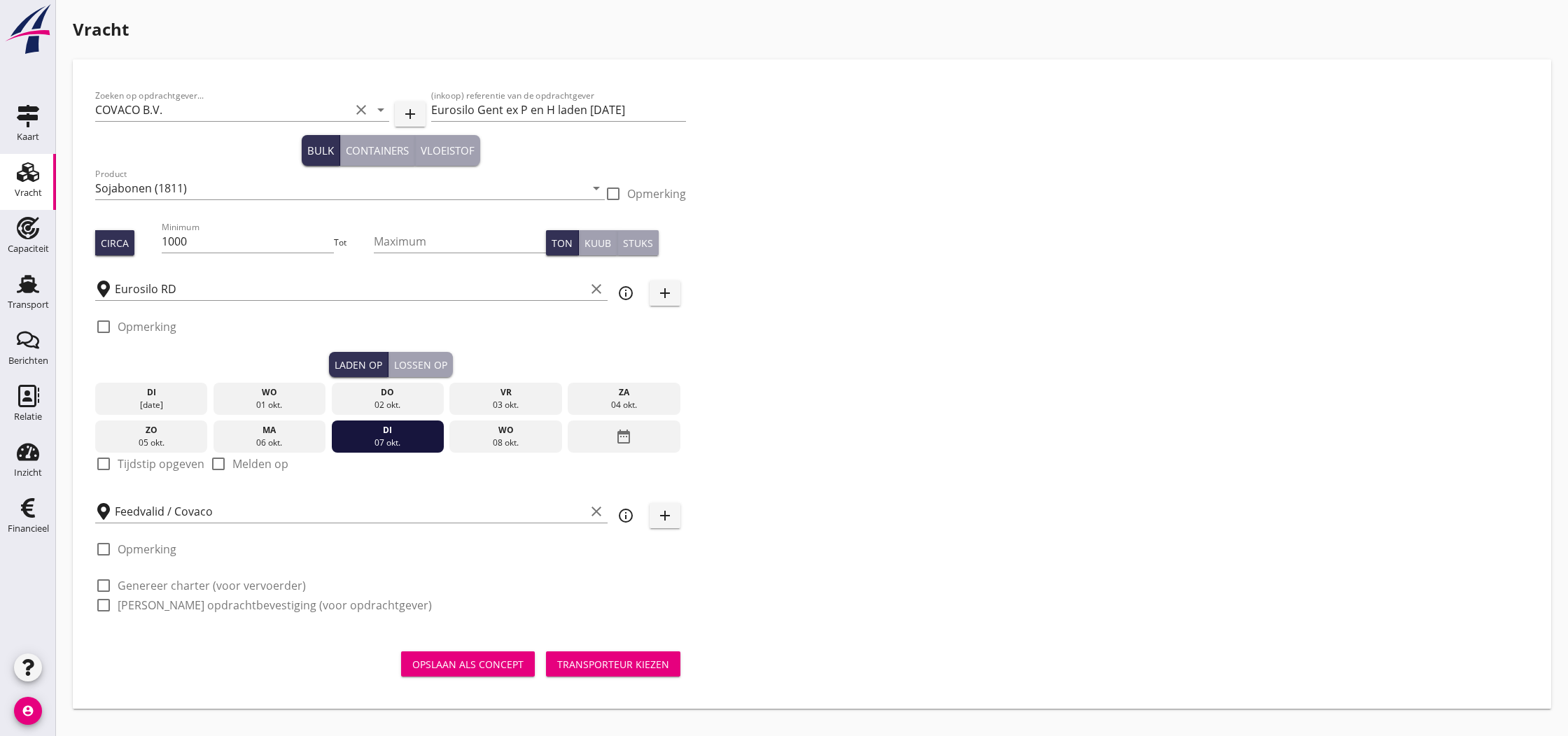
click at [517, 663] on div "Opslaan als concept" at bounding box center [468, 664] width 111 height 15
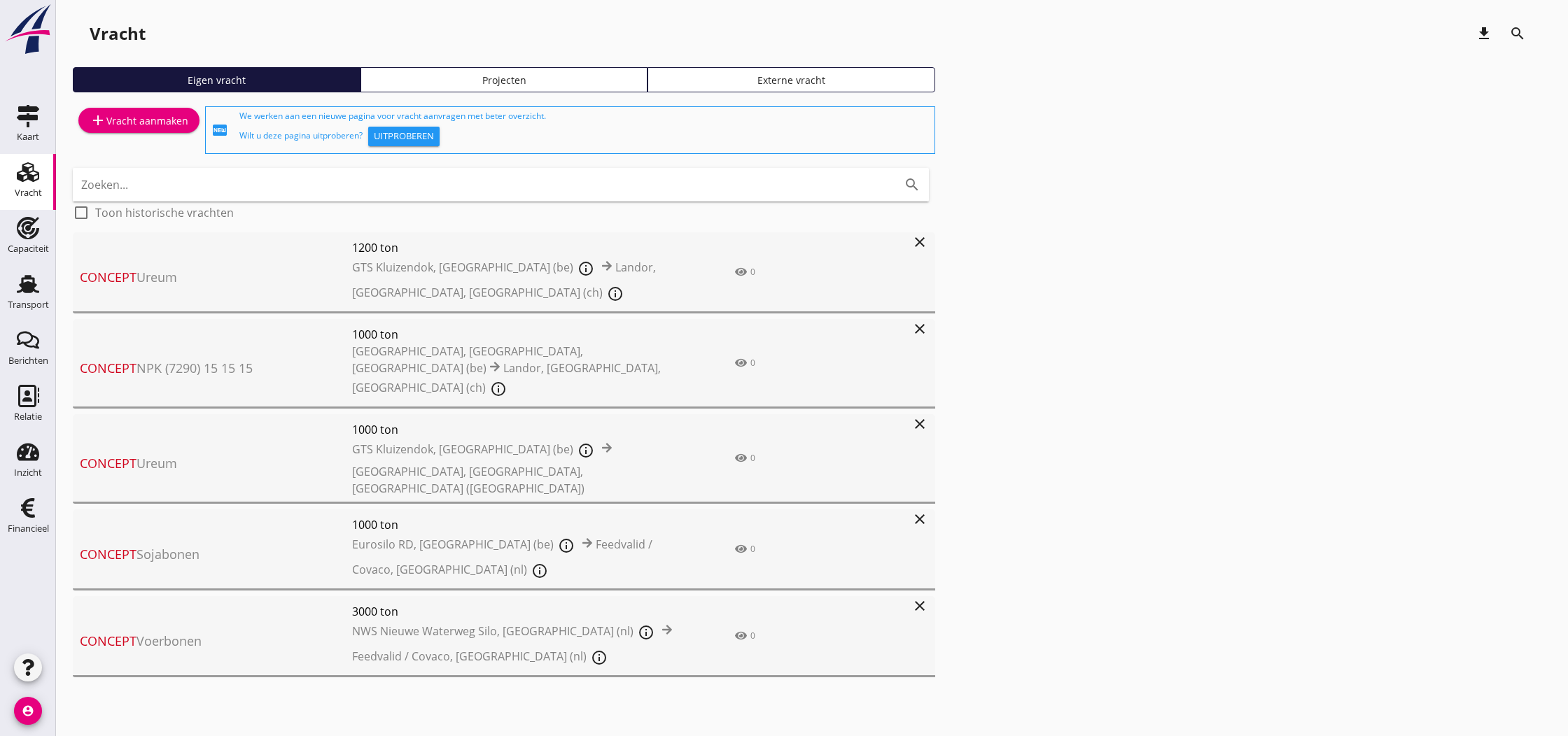
click at [408, 137] on div "Uitproberen" at bounding box center [403, 136] width 60 height 14
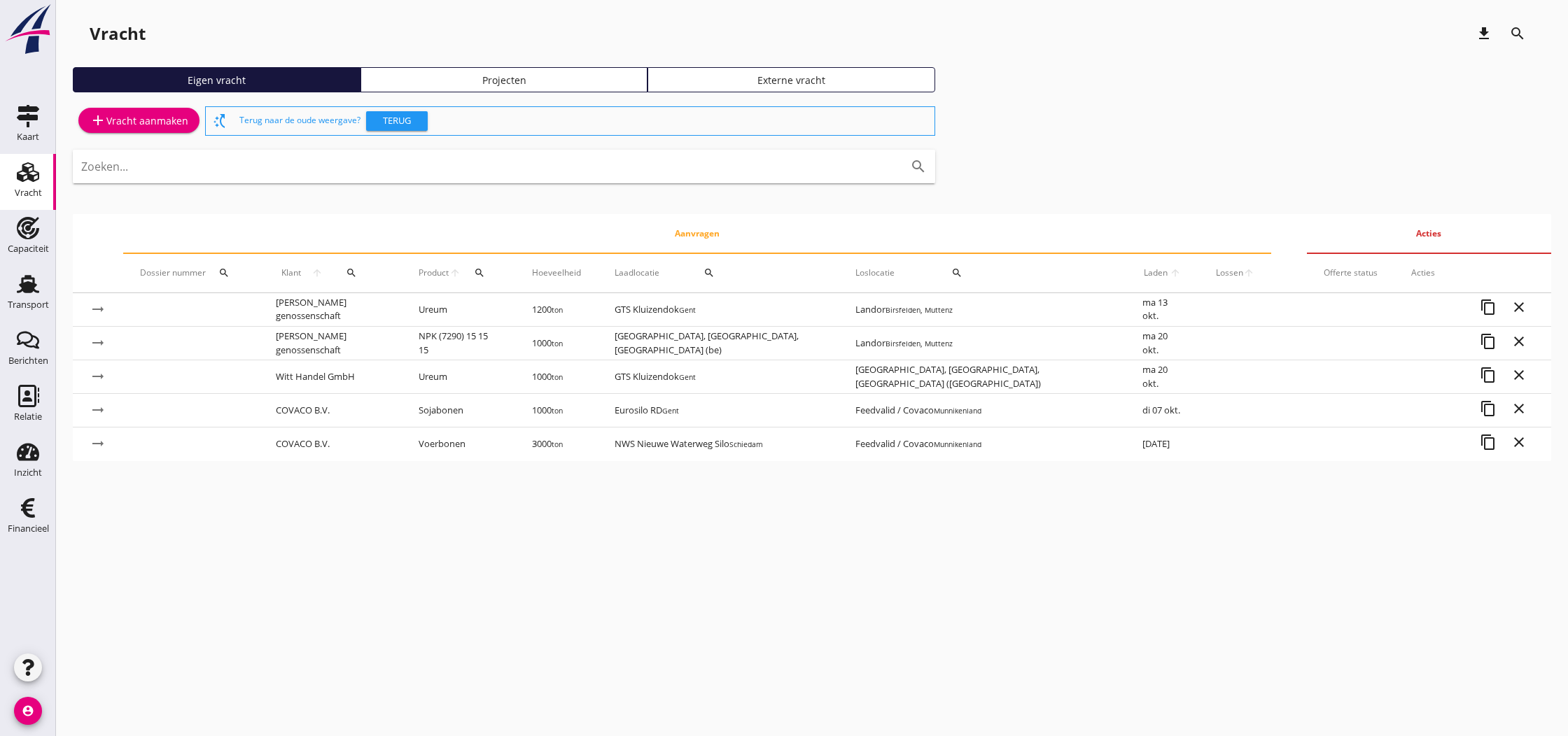
click at [143, 124] on div "add Vracht aanmaken" at bounding box center [139, 120] width 99 height 17
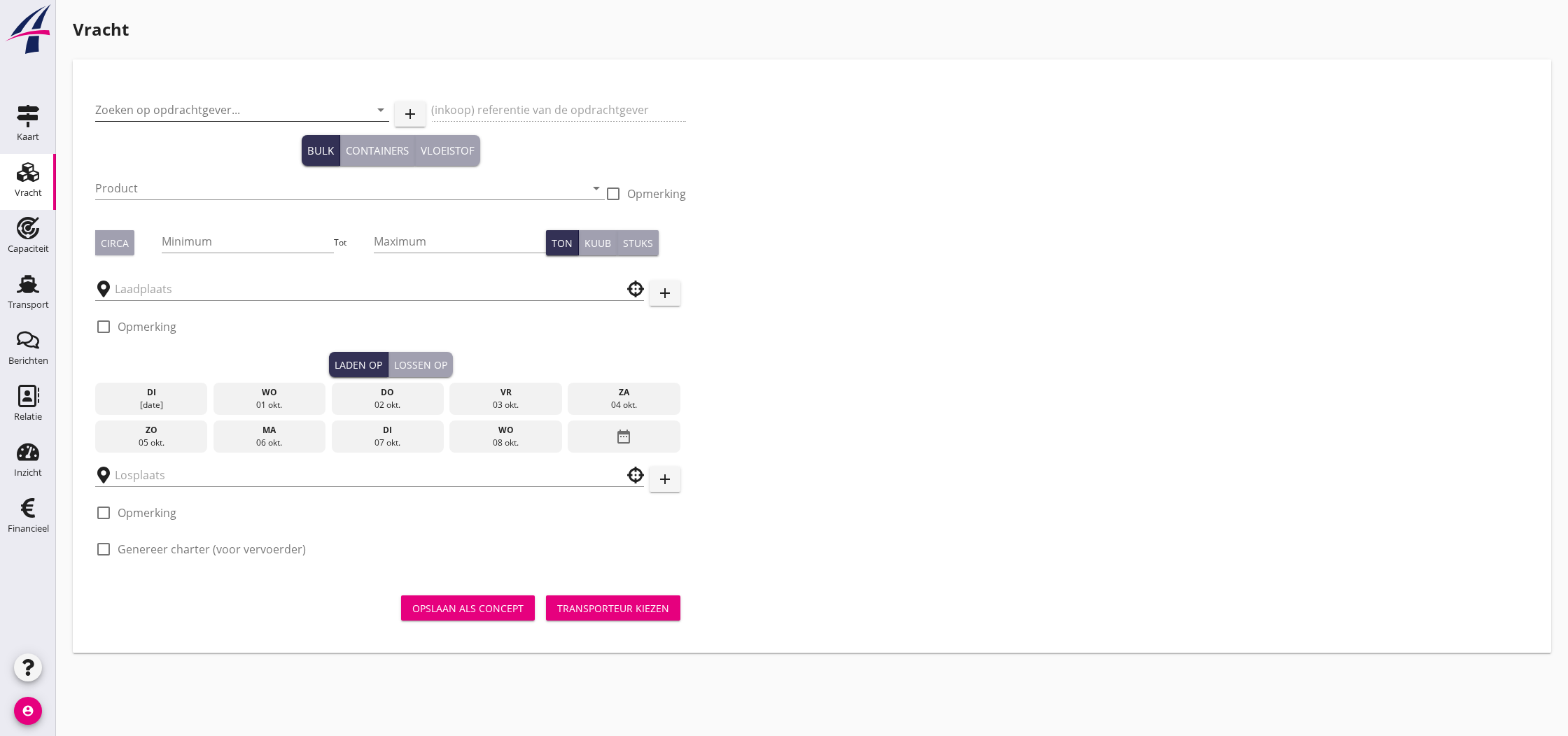
click at [205, 111] on input "Zoeken op opdrachtgever..." at bounding box center [222, 110] width 255 height 22
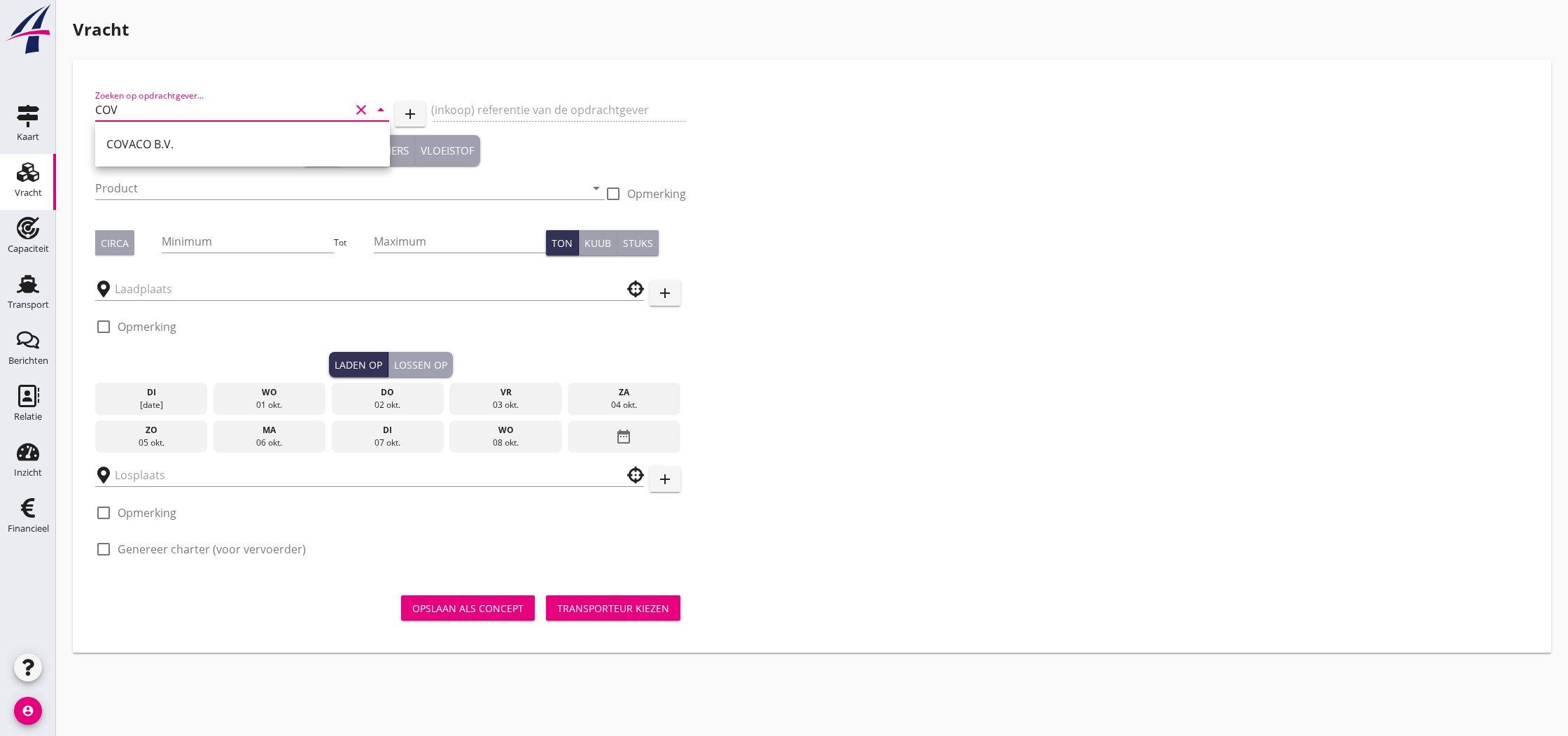
click at [174, 151] on div "COVACO B.V." at bounding box center [242, 144] width 272 height 17
type input "COVACO B.V."
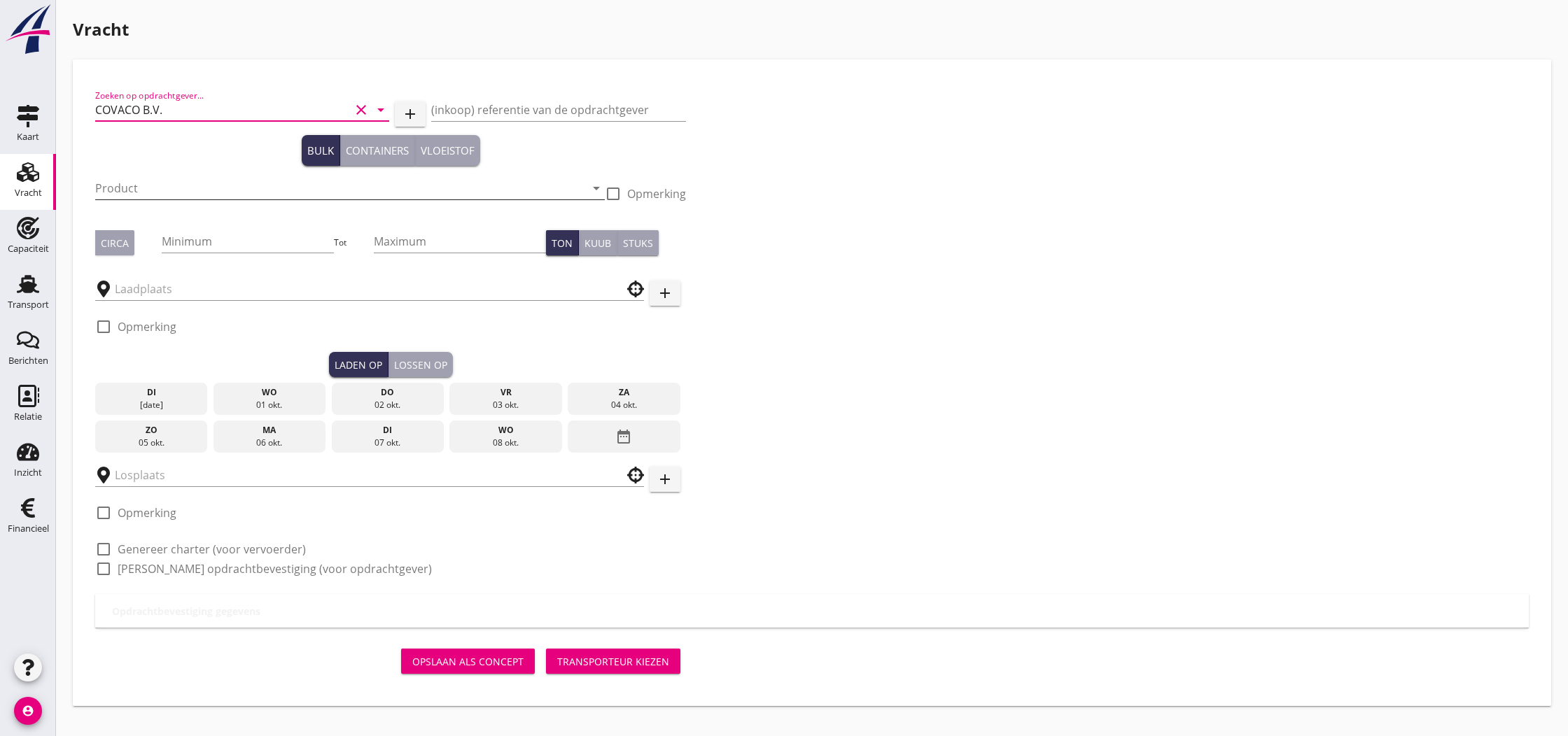
click at [255, 188] on input "Product" at bounding box center [340, 188] width 490 height 22
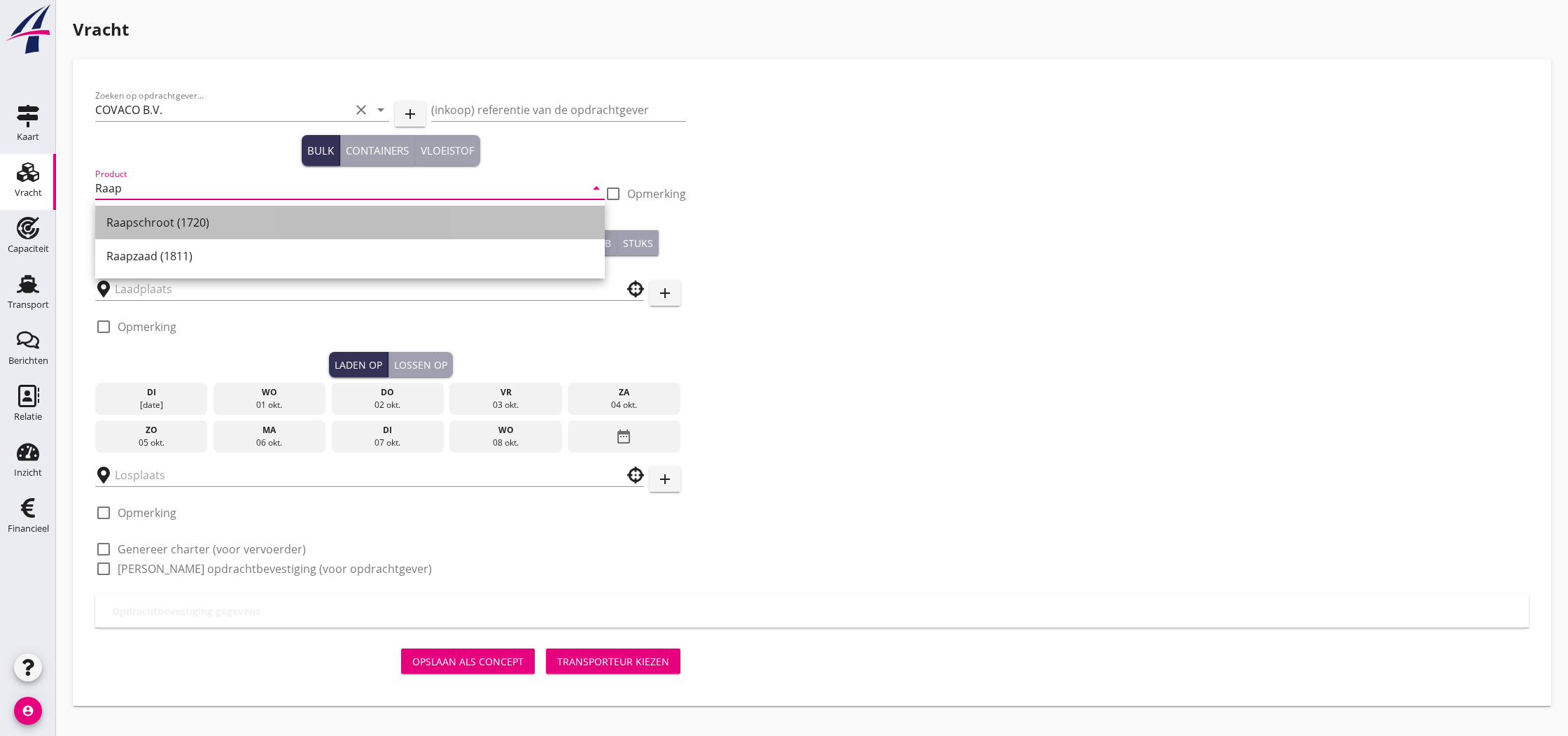
click at [241, 228] on div "Raapschroot (1720)" at bounding box center [350, 222] width 487 height 17
type input "Raapschroot (1720)"
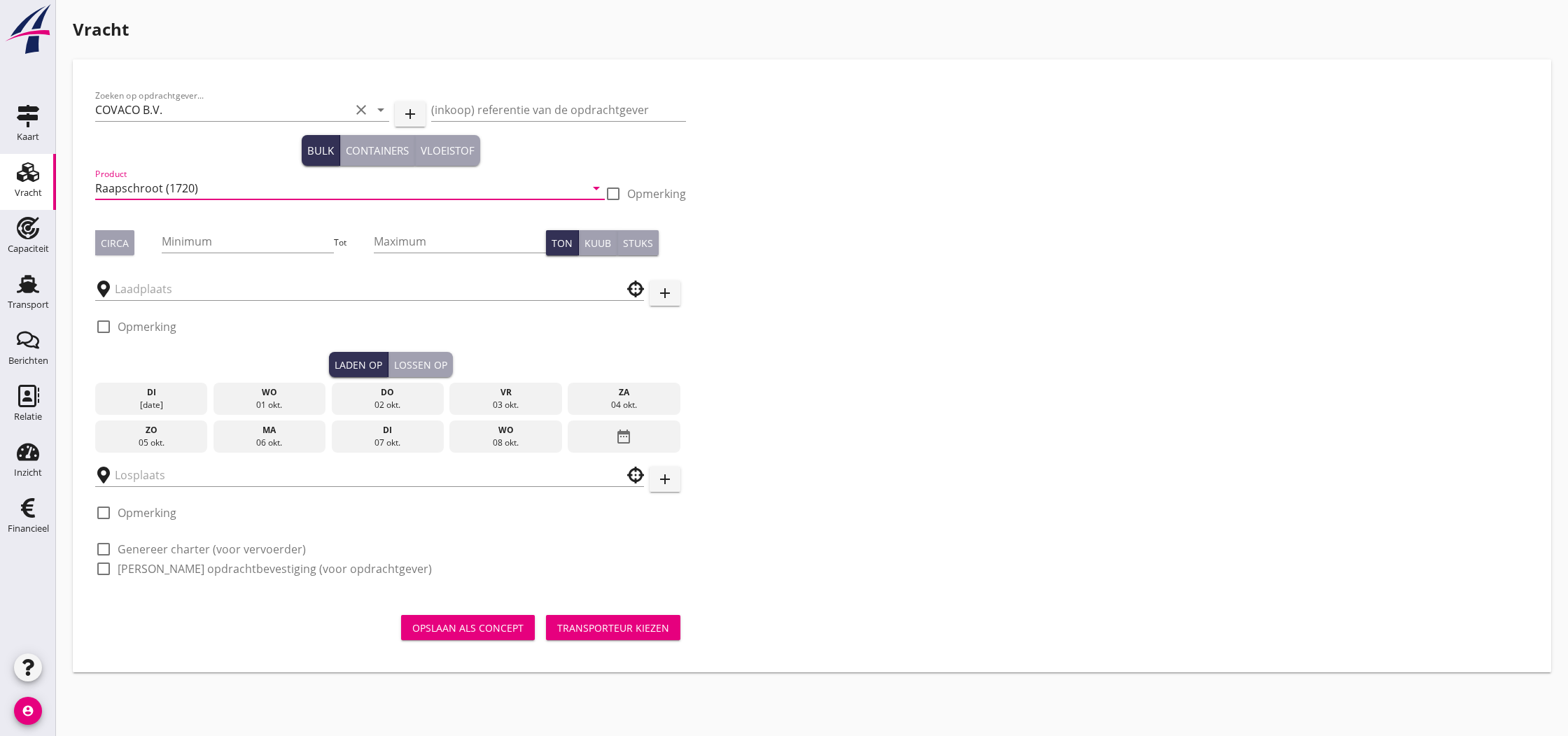
click at [116, 245] on div "Circa" at bounding box center [115, 243] width 28 height 15
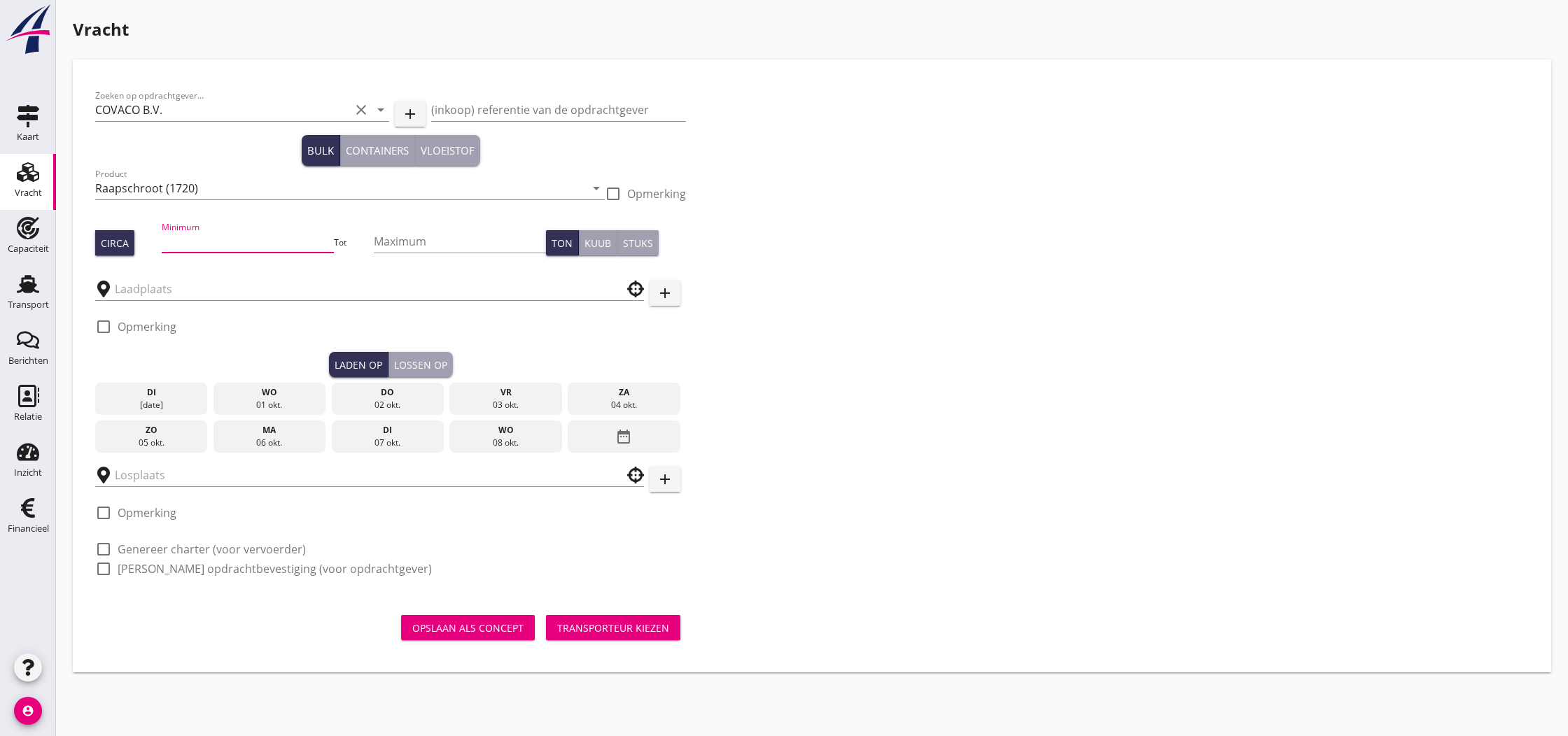
click at [184, 243] on input "Minimum" at bounding box center [248, 241] width 173 height 22
type input "500"
click at [148, 290] on input "text" at bounding box center [360, 289] width 490 height 22
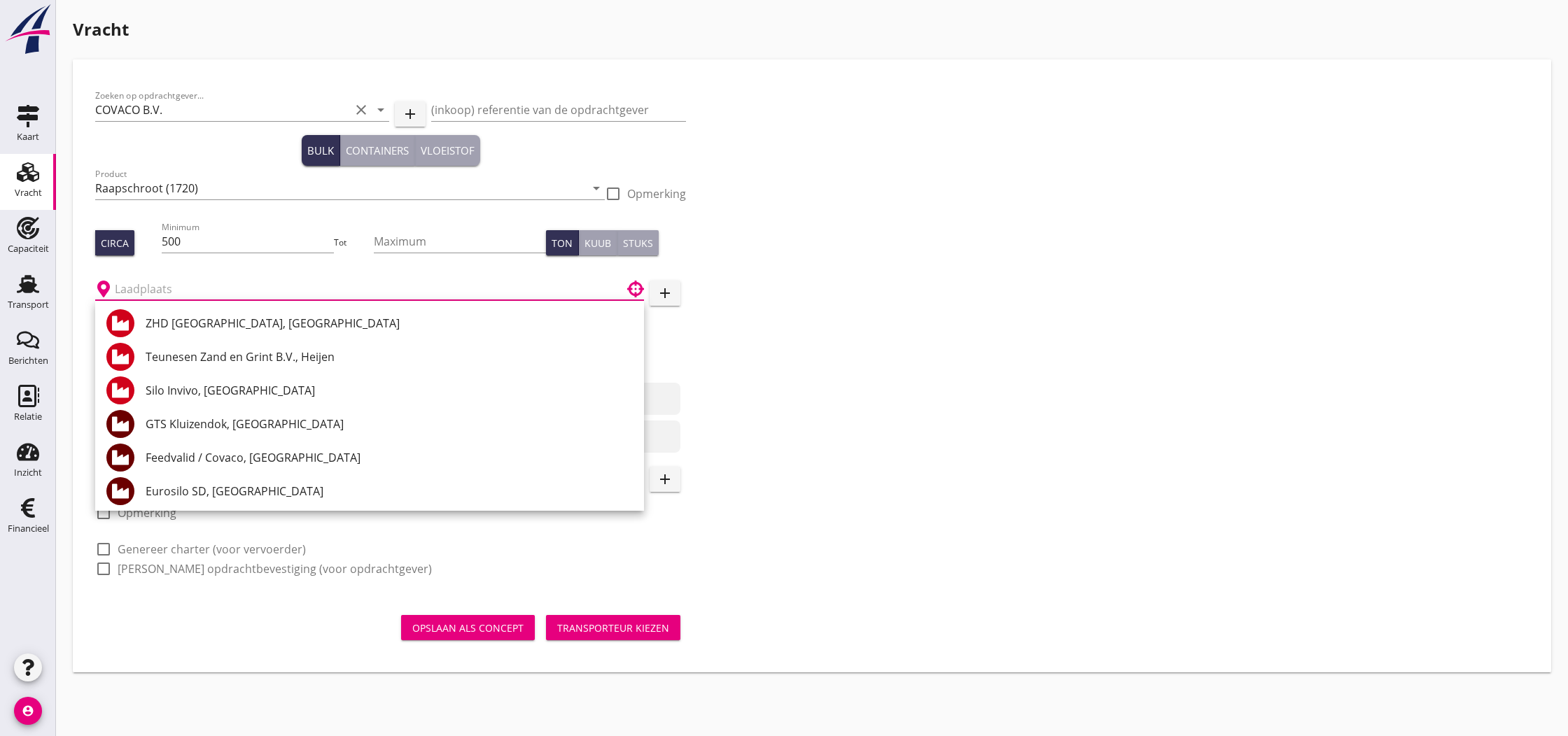
click at [210, 459] on div "Feedvalid / Covaco, [GEOGRAPHIC_DATA]" at bounding box center [389, 457] width 487 height 17
type input "Feedvalid / Covaco, [GEOGRAPHIC_DATA]"
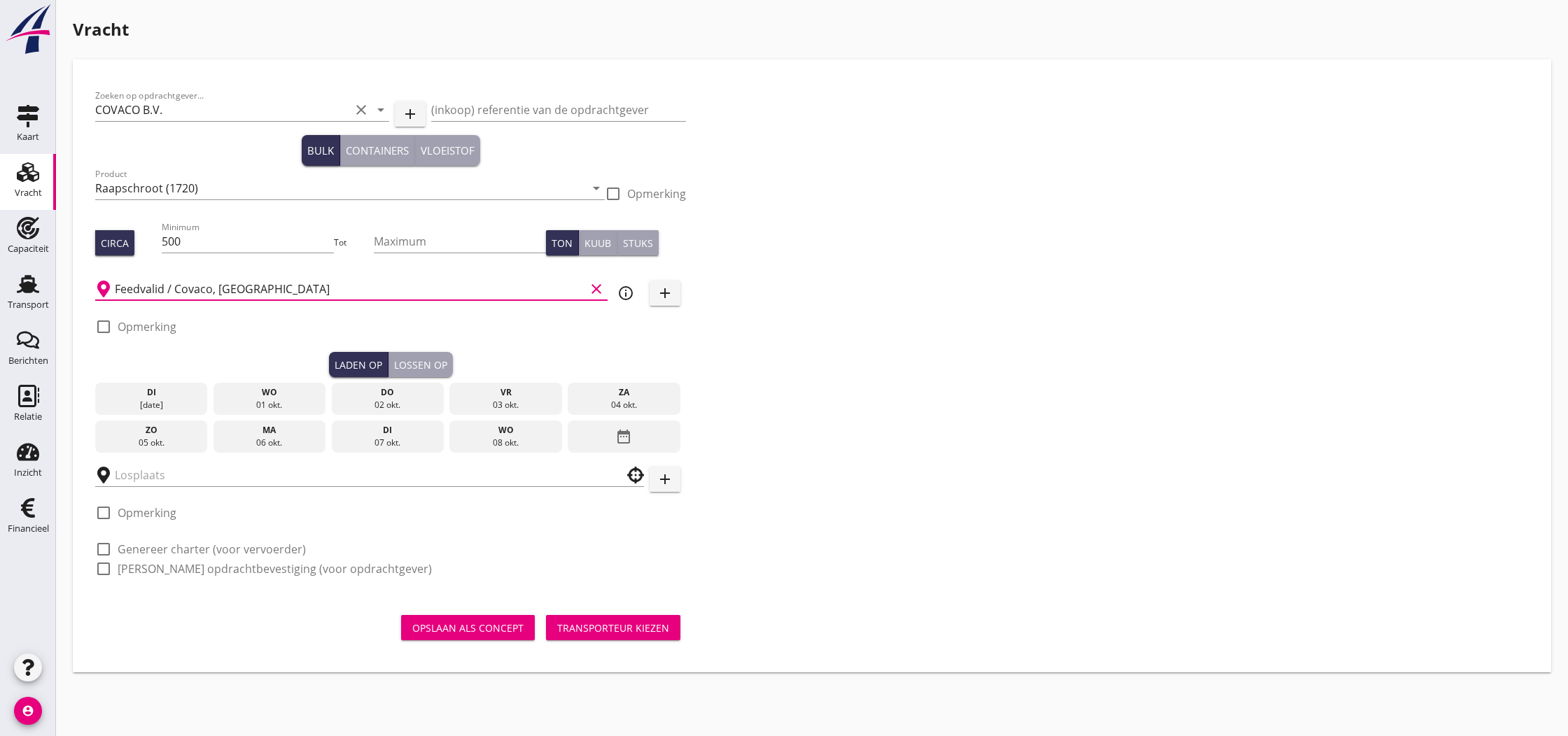
click at [149, 328] on label "Opmerking" at bounding box center [146, 326] width 59 height 14
checkbox input "true"
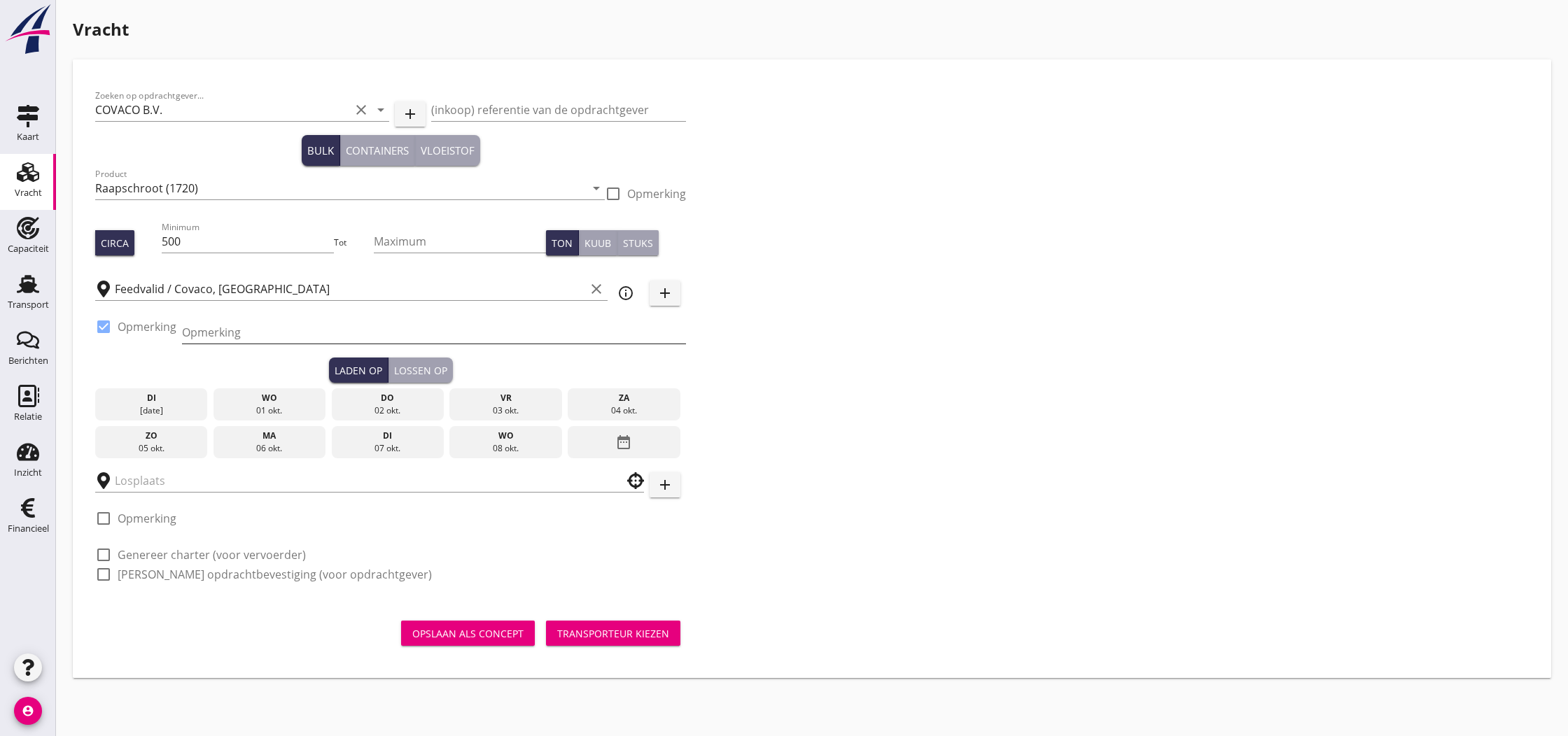
click at [202, 332] on input "Opmerking" at bounding box center [434, 332] width 504 height 22
click at [317, 334] on input "2 x 250" at bounding box center [434, 332] width 504 height 22
click at [298, 329] on input "2 x 250 Raapschro" at bounding box center [434, 332] width 504 height 22
type input "2 x 250 Covaminorap + Covaminosoy MP (Bestendig)"
click at [620, 438] on icon "date_range" at bounding box center [624, 442] width 17 height 25
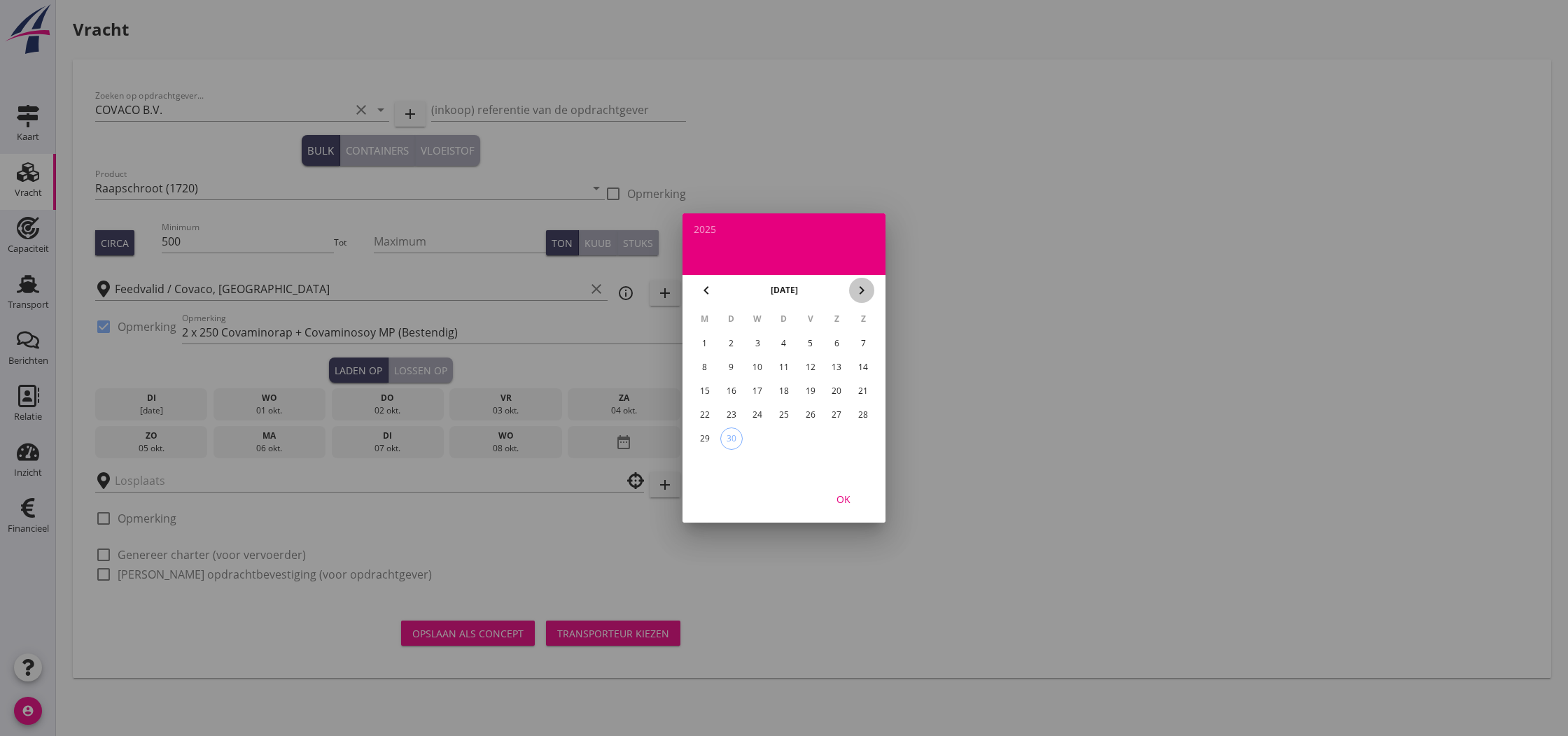
click at [861, 294] on icon "chevron_right" at bounding box center [861, 290] width 17 height 17
click at [809, 366] on div "10" at bounding box center [811, 367] width 22 height 22
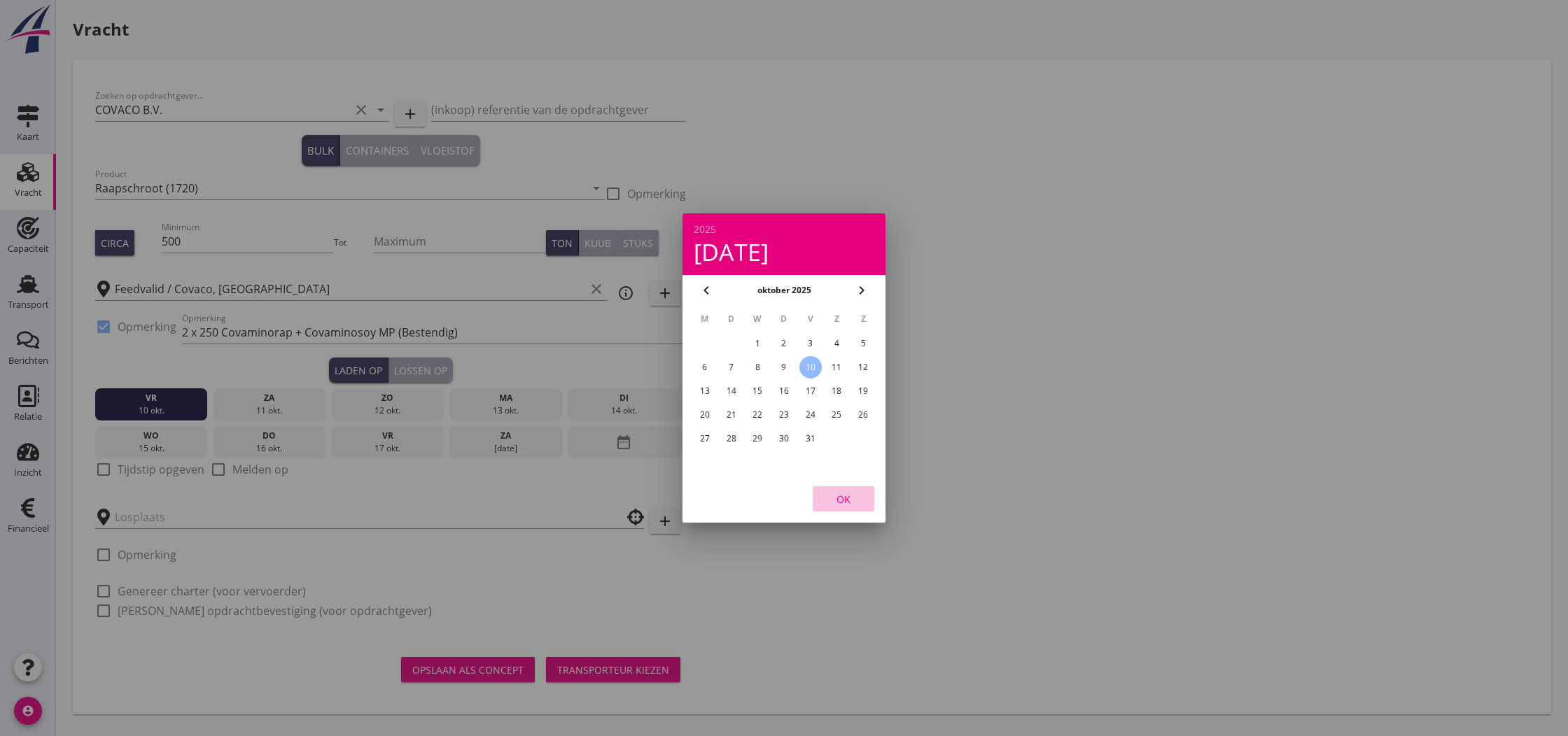
drag, startPoint x: 843, startPoint y: 501, endPoint x: 760, endPoint y: 477, distance: 86.4
click at [843, 501] on div "OK" at bounding box center [843, 499] width 39 height 15
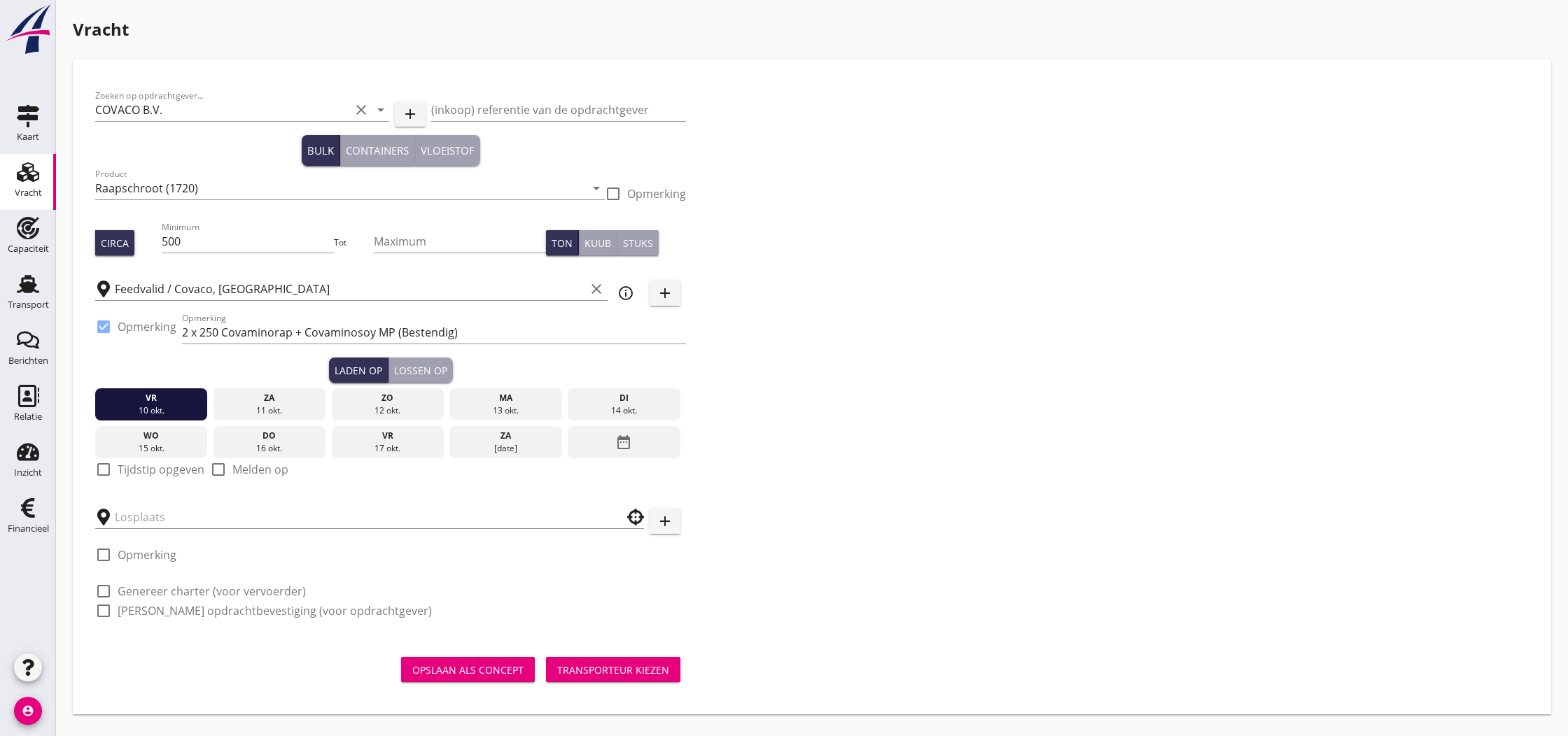
click at [472, 666] on div "Opslaan als concept" at bounding box center [468, 670] width 111 height 15
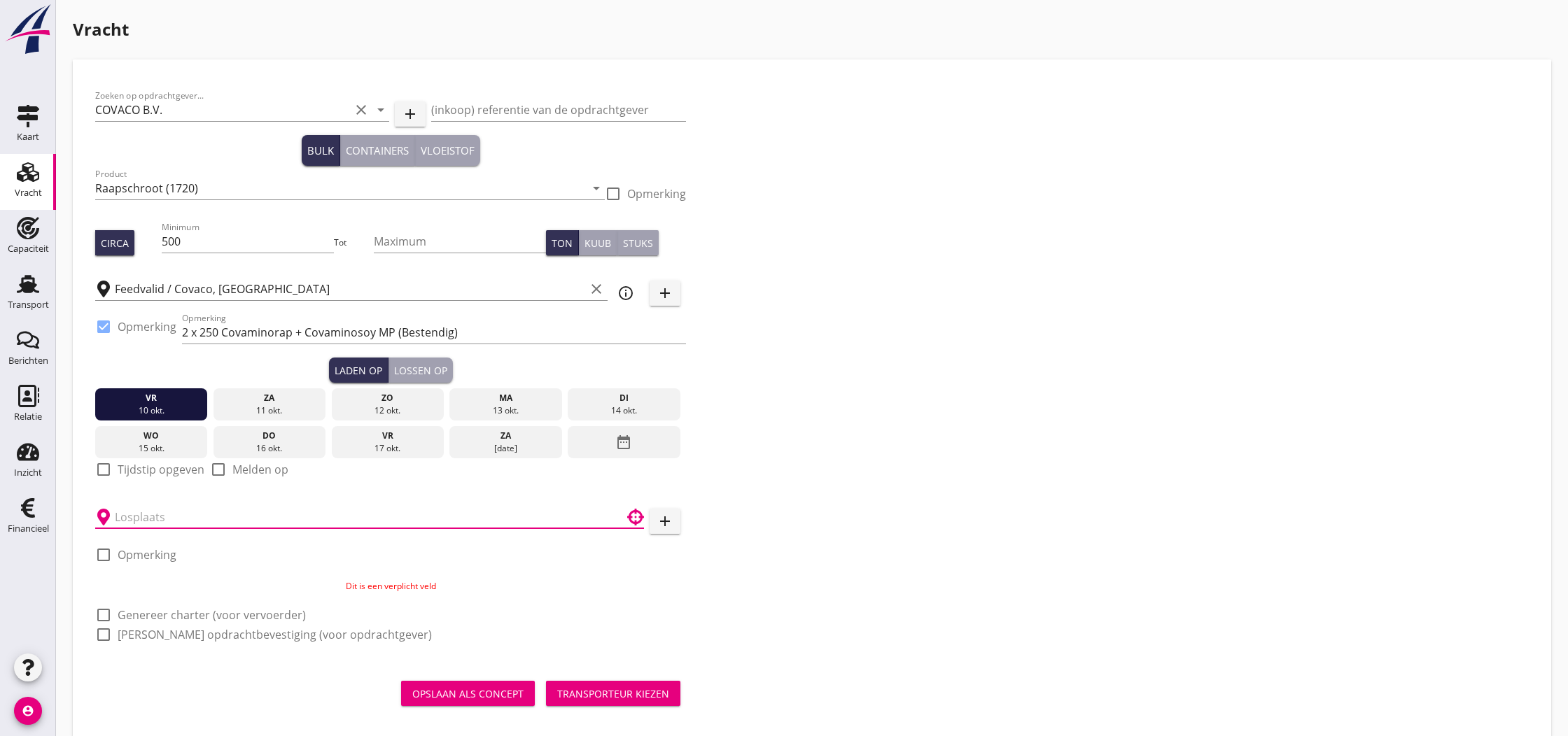
click at [163, 515] on input "text" at bounding box center [360, 517] width 490 height 22
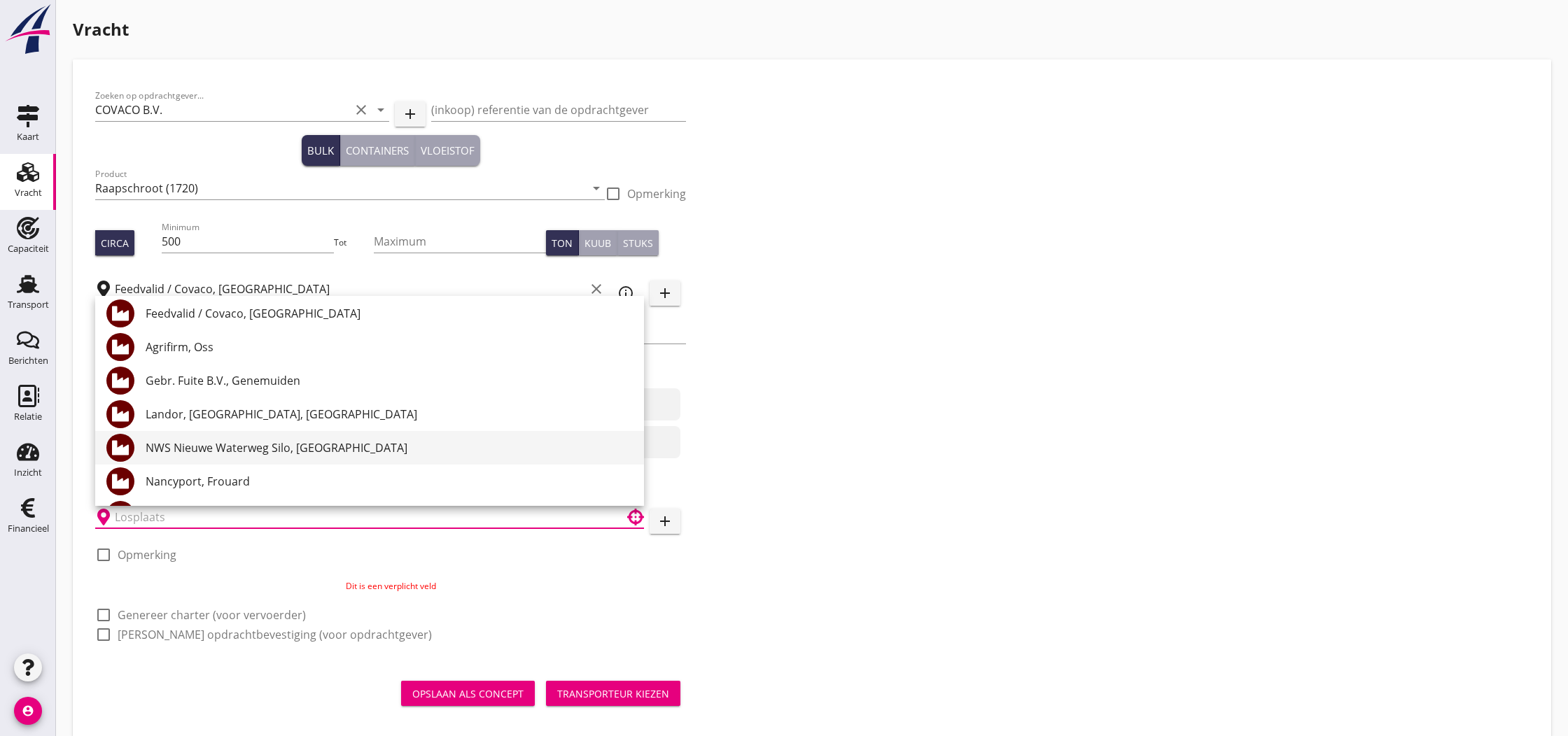
scroll to position [1, 0]
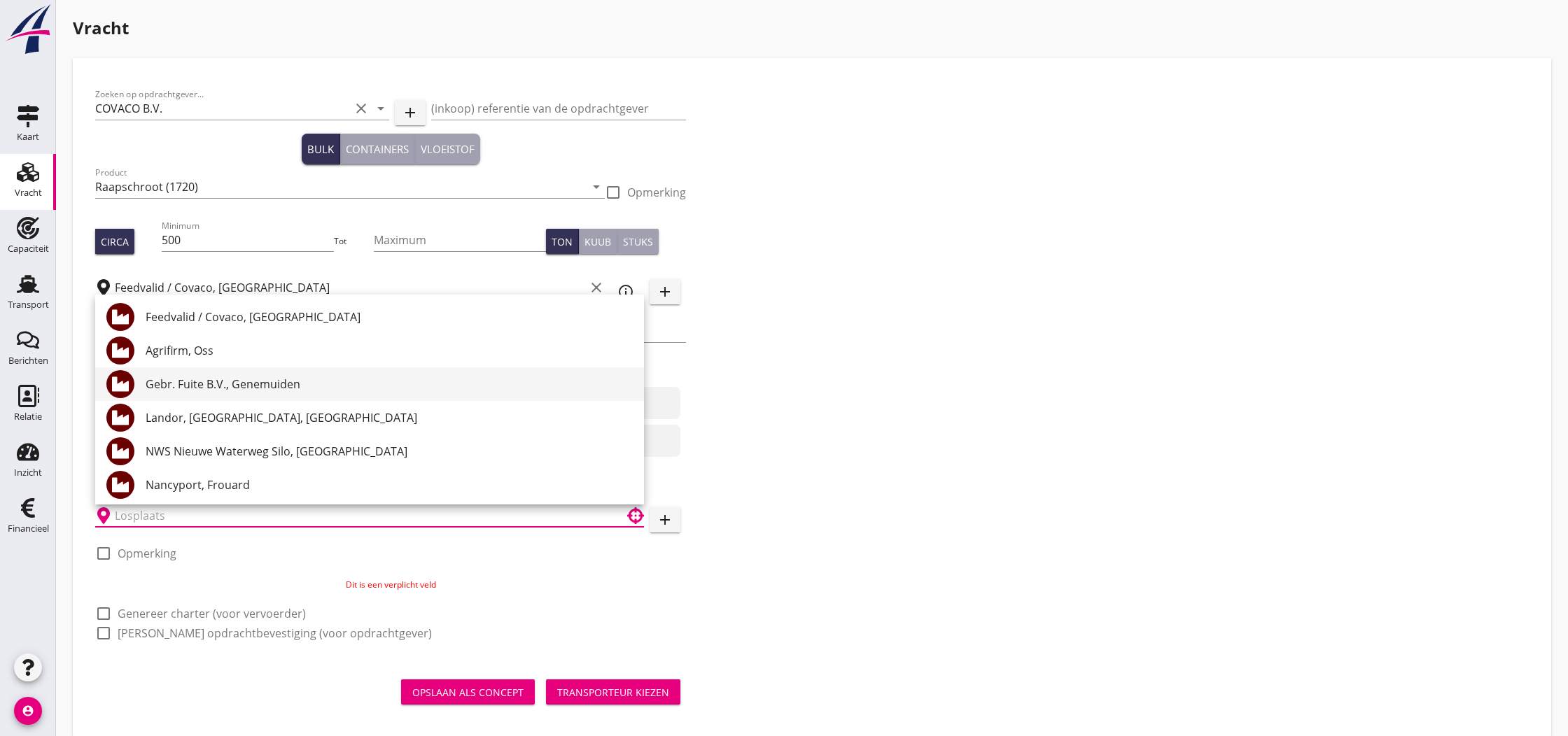
click at [189, 387] on div "Gebr. Fuite B.V., Genemuiden" at bounding box center [389, 384] width 487 height 17
type input "Gebr. Fuite B.V., Genemuiden"
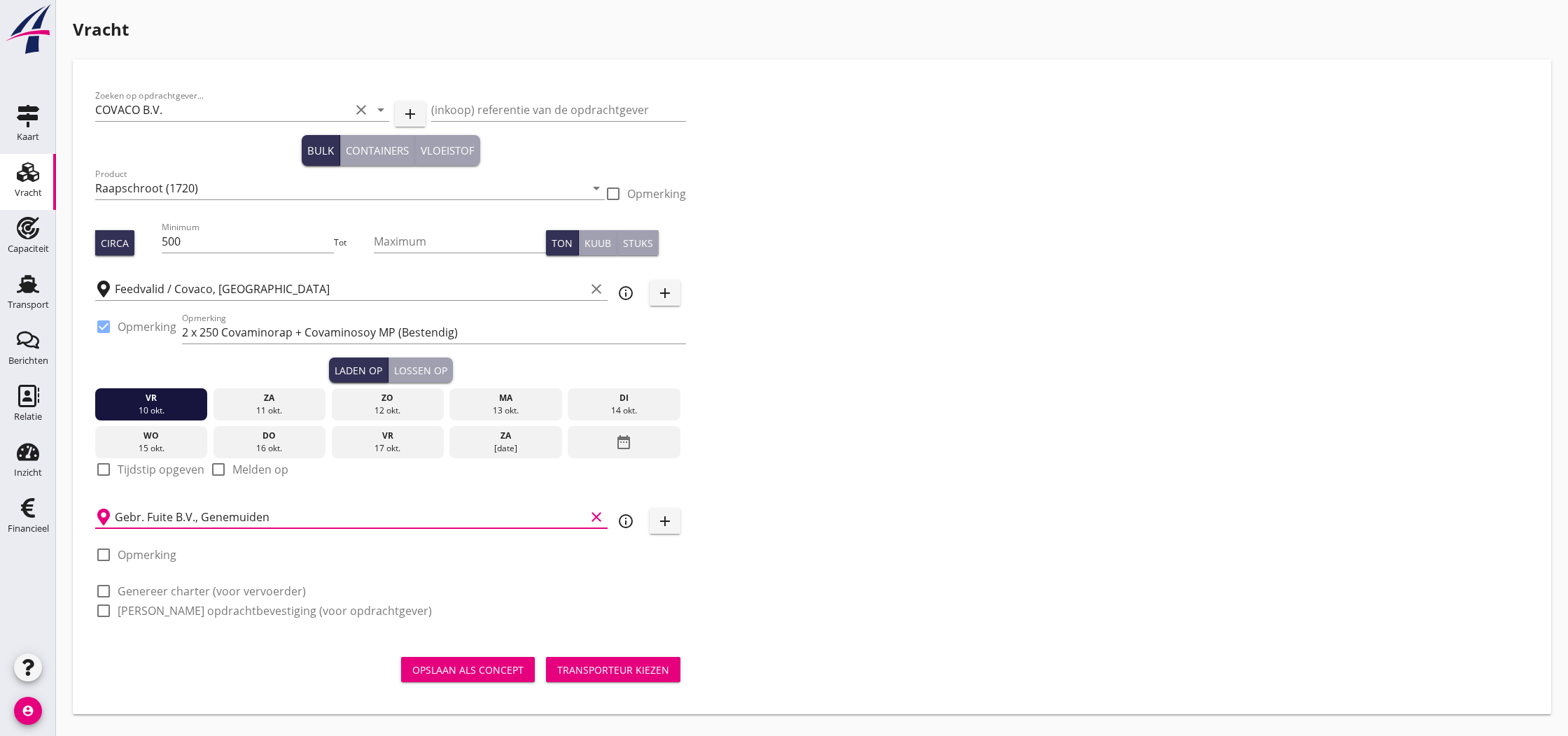
click at [477, 669] on div "Opslaan als concept" at bounding box center [468, 670] width 111 height 15
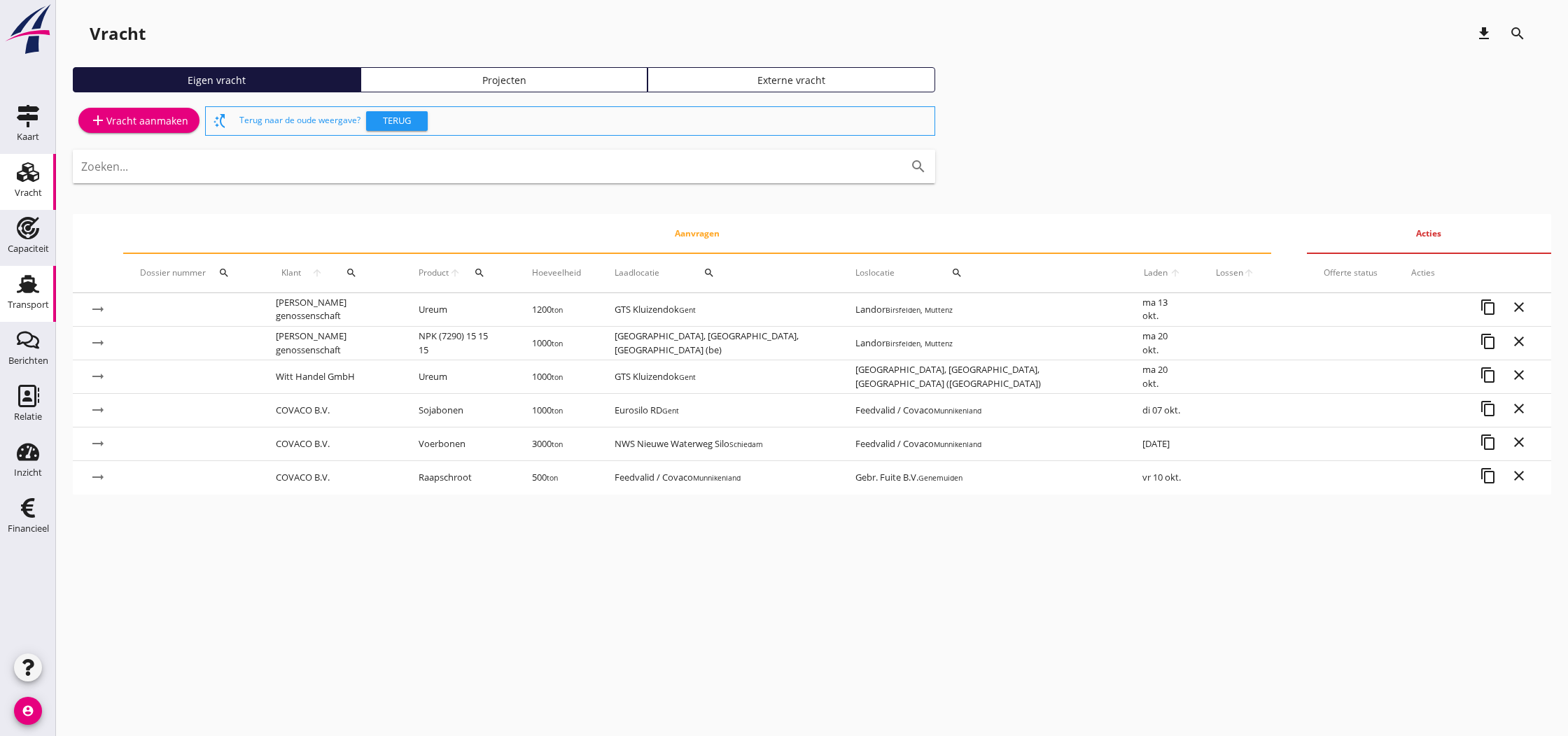
click at [35, 284] on use at bounding box center [28, 284] width 22 height 19
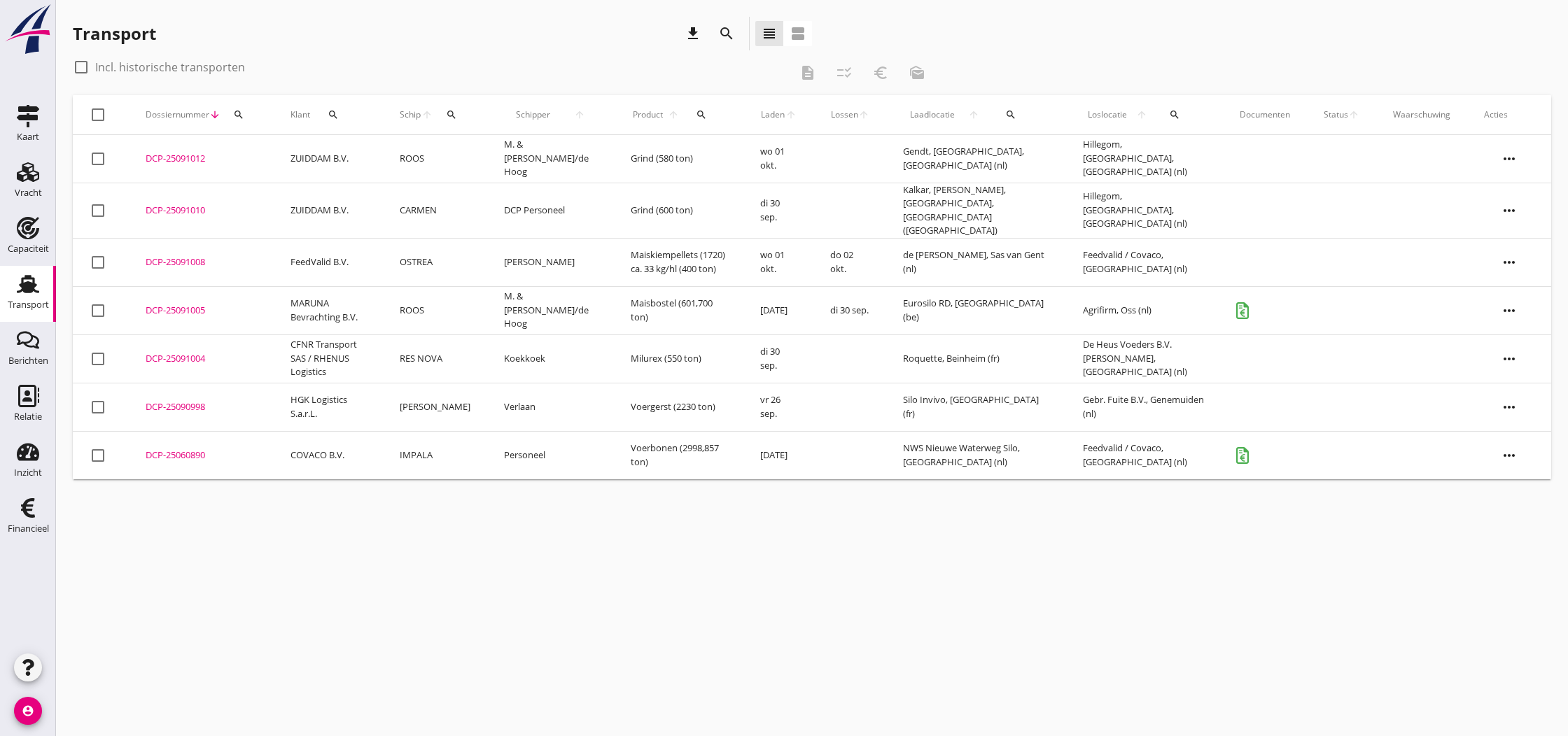
click at [186, 209] on div "DCP-25091010" at bounding box center [201, 210] width 111 height 14
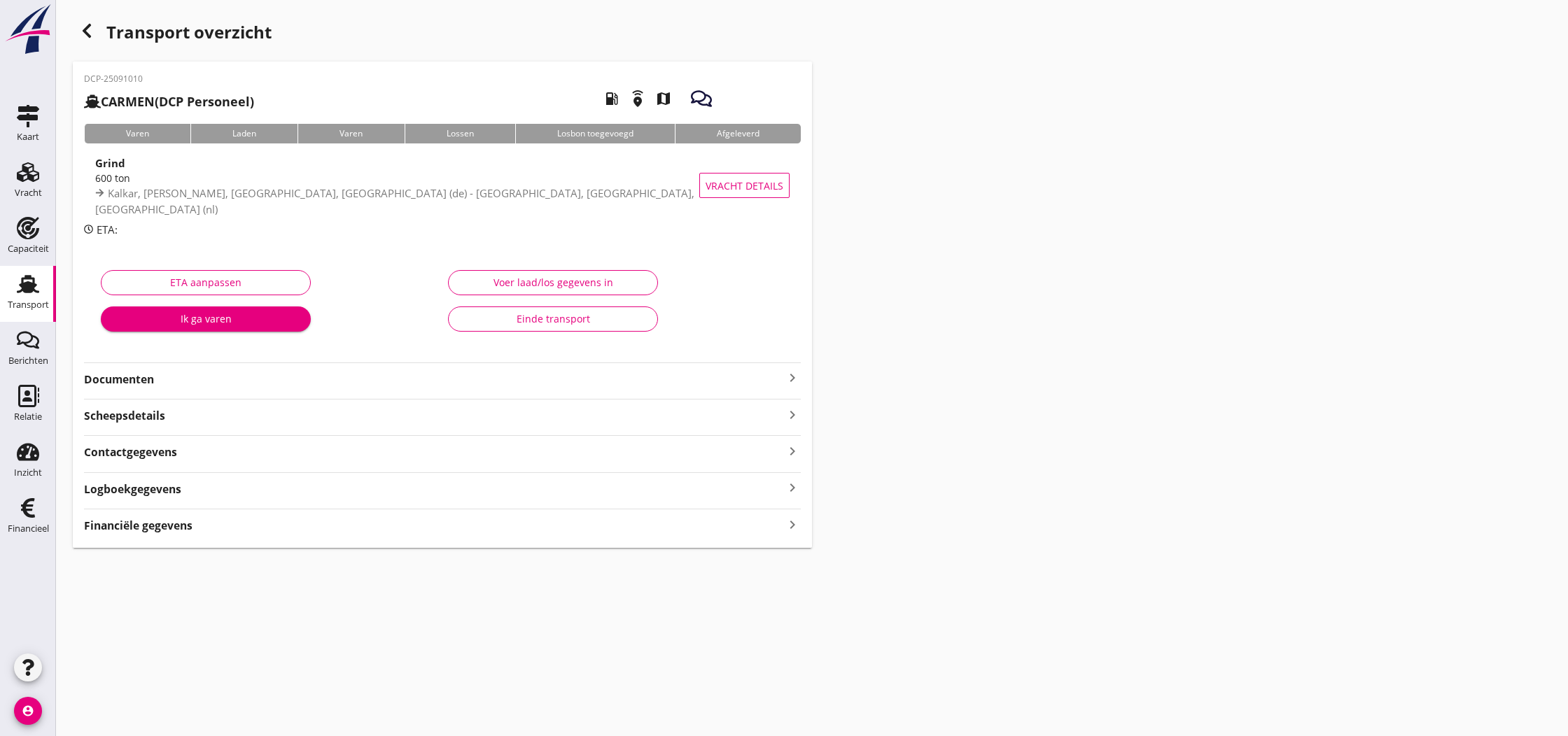
click at [787, 375] on icon "keyboard_arrow_right" at bounding box center [792, 378] width 17 height 17
click at [462, 418] on div "Voeg bestand toe" at bounding box center [442, 418] width 74 height 14
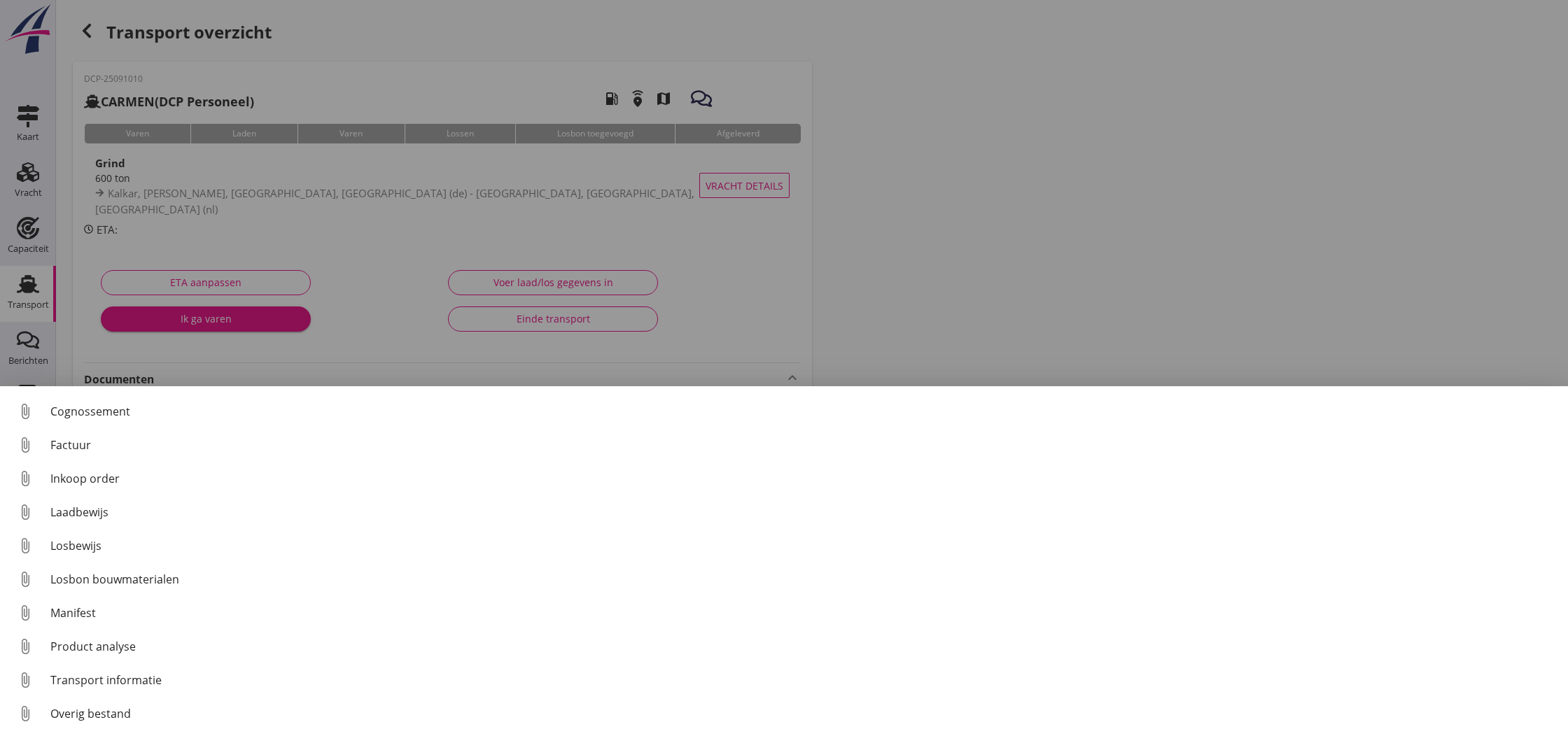
scroll to position [65, 0]
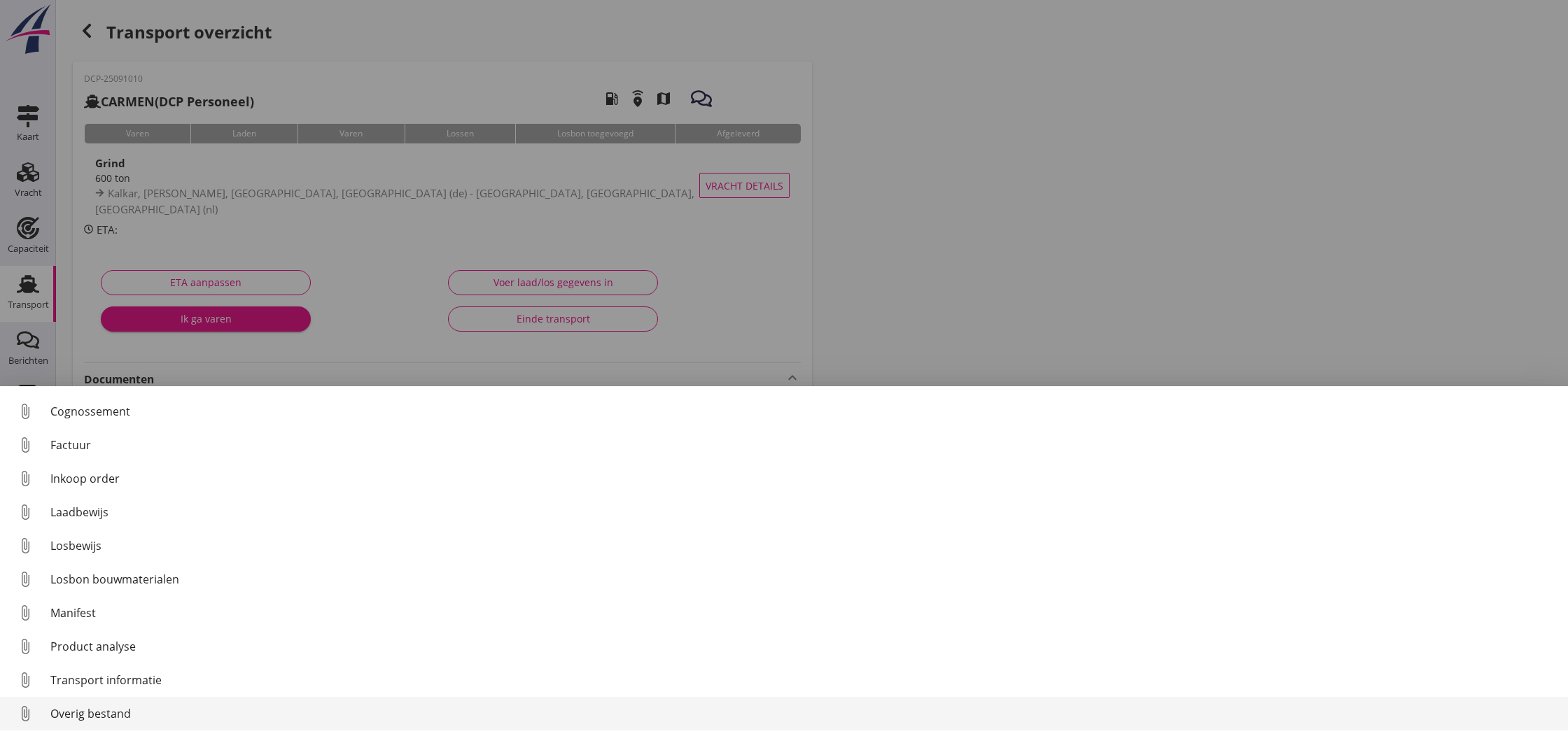
click at [104, 709] on div "Overig bestand" at bounding box center [803, 713] width 1506 height 17
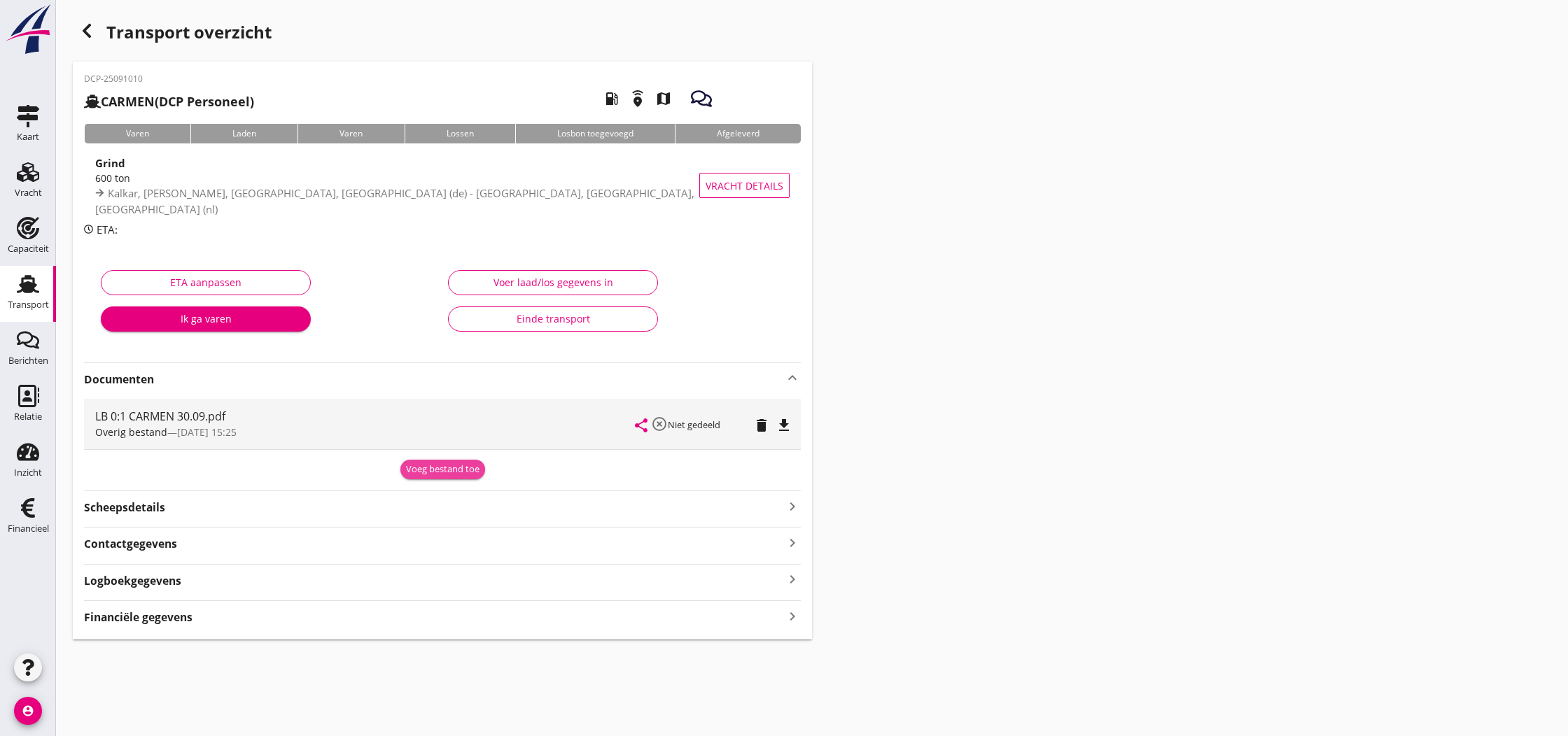
click at [440, 467] on div "Voeg bestand toe" at bounding box center [442, 469] width 74 height 14
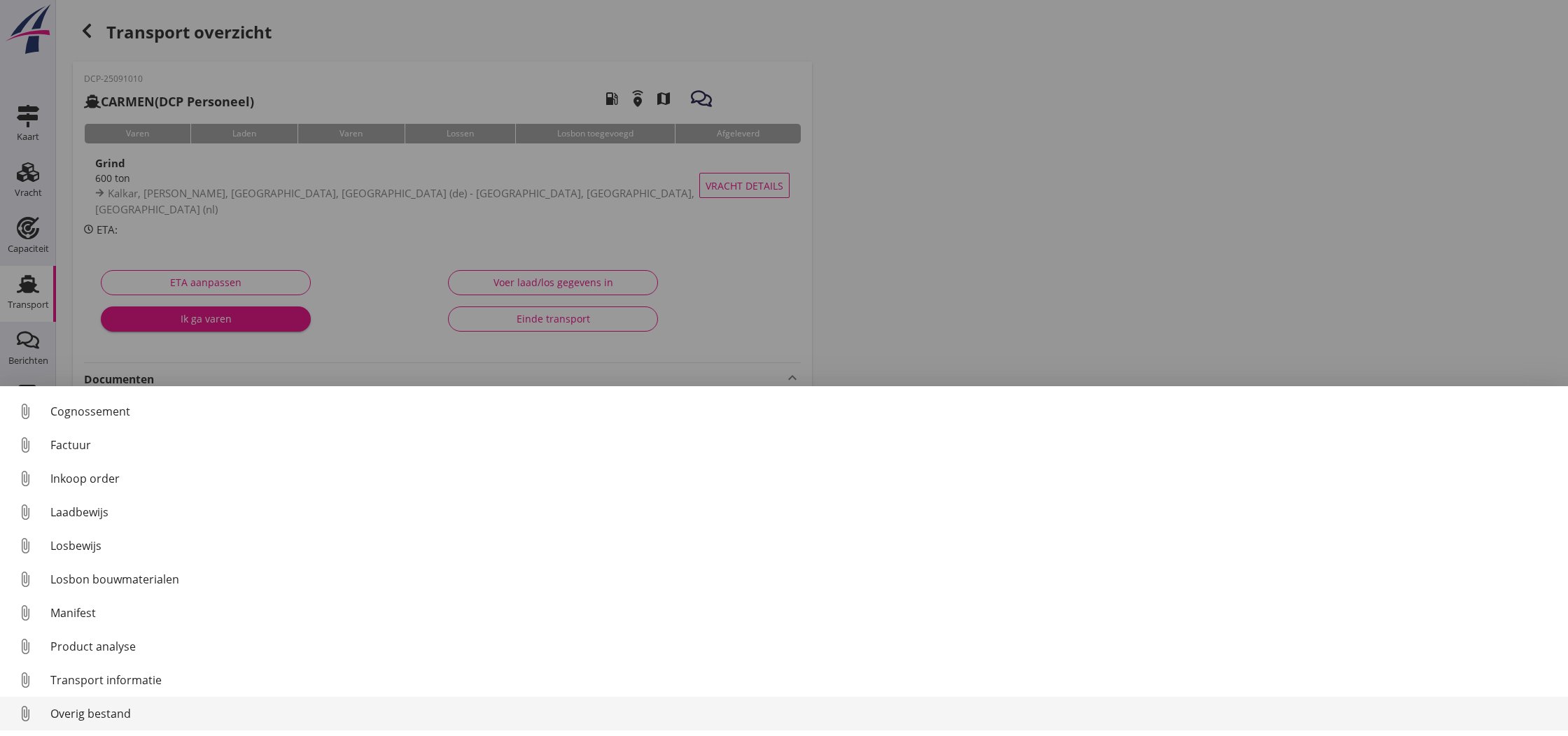
click at [143, 715] on div "Overig bestand" at bounding box center [803, 713] width 1506 height 17
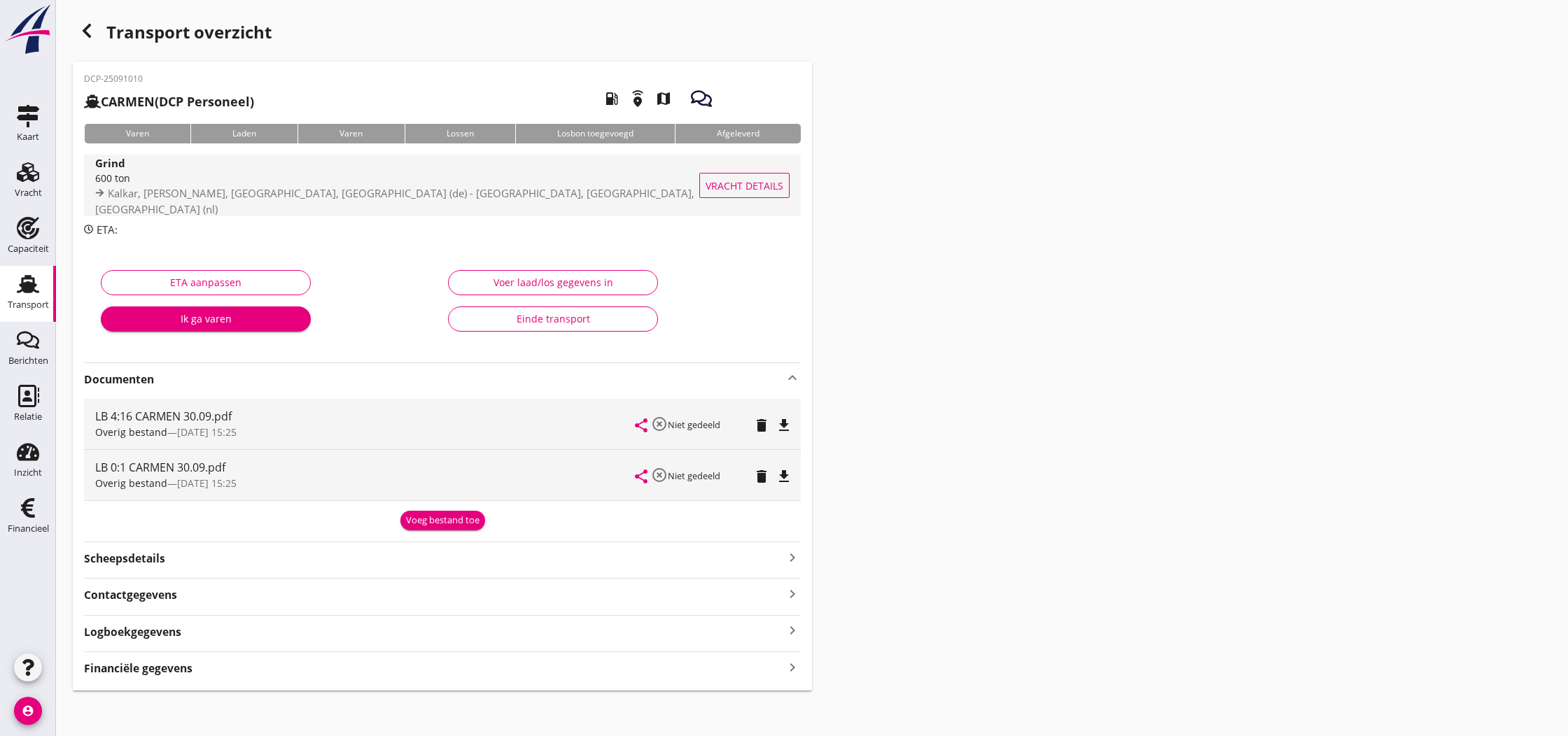
scroll to position [4, 0]
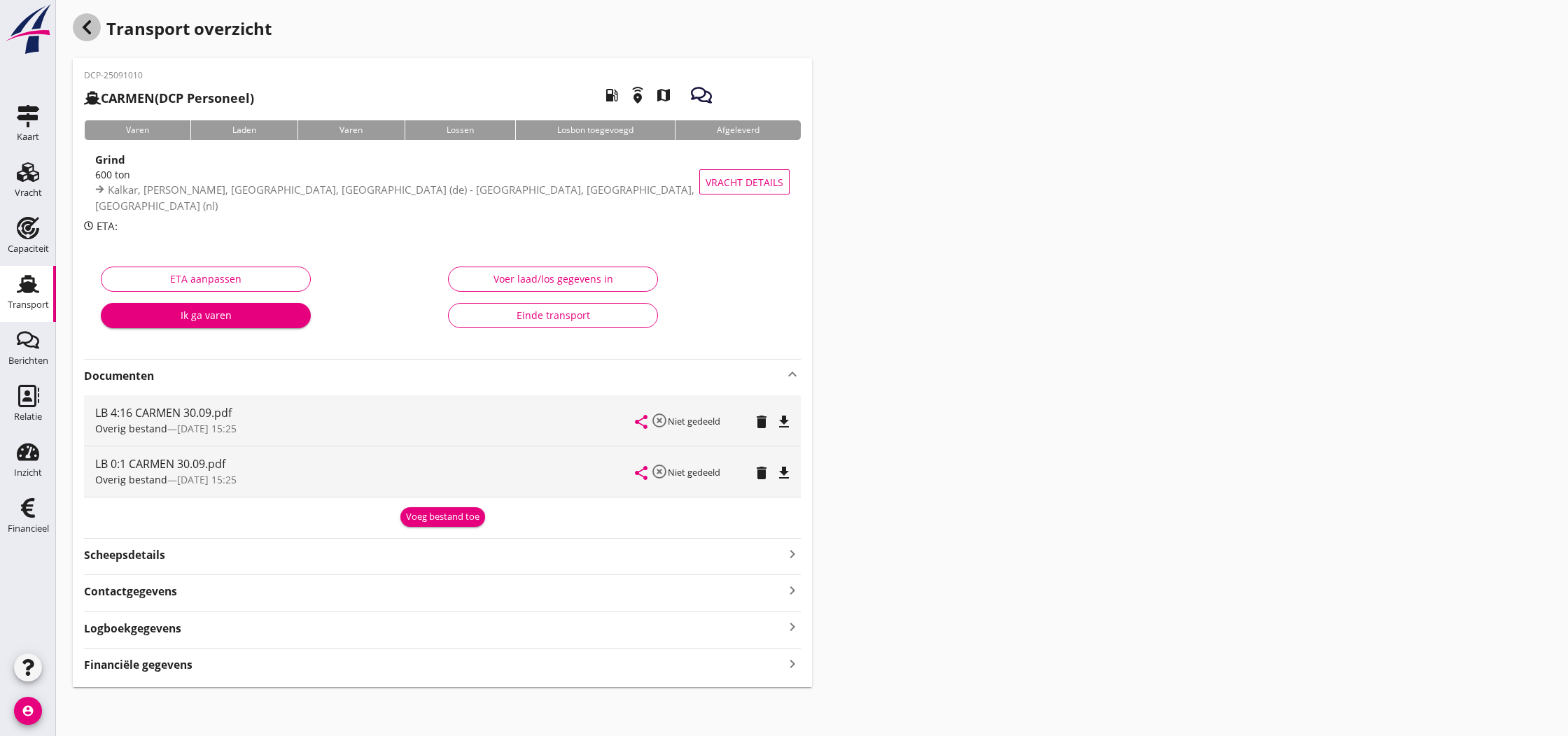
click at [88, 27] on icon "button" at bounding box center [87, 27] width 17 height 17
